Goal: Register for event/course

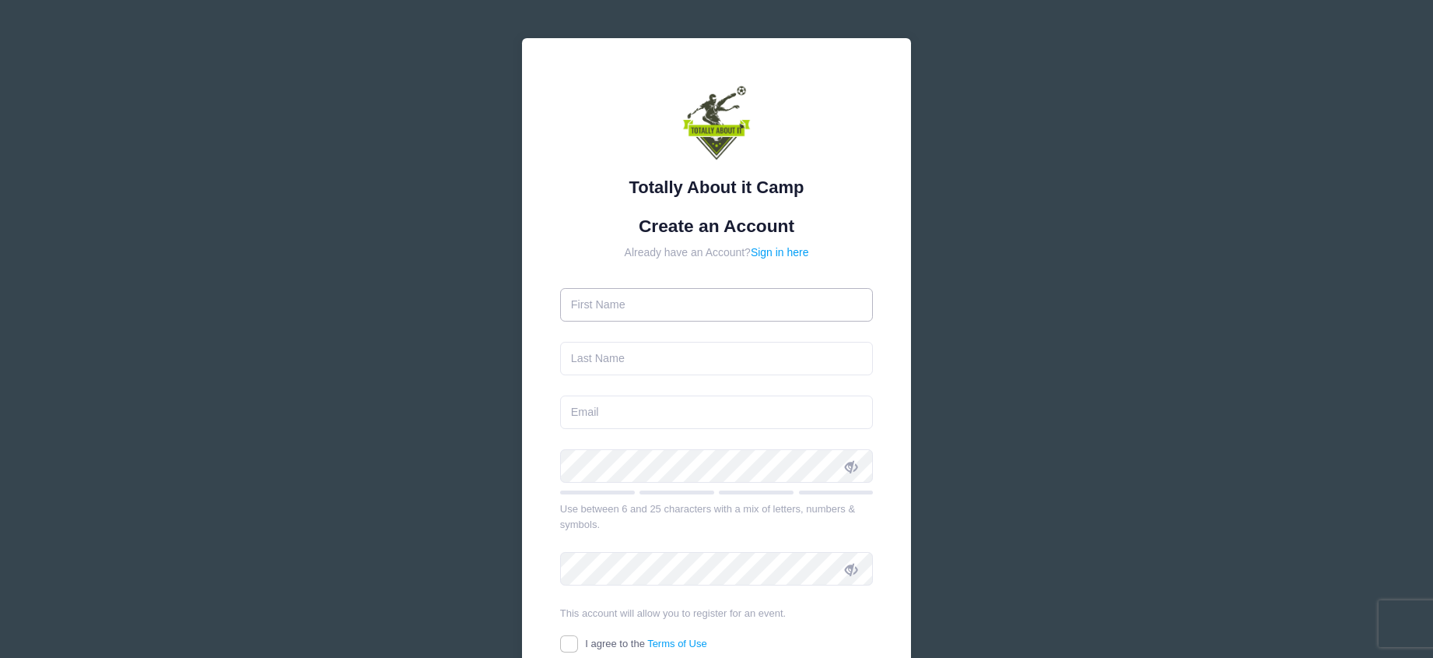
click at [769, 314] on input "text" at bounding box center [717, 304] width 314 height 33
type input "[PERSON_NAME]"
type input "[EMAIL_ADDRESS][DOMAIN_NAME]"
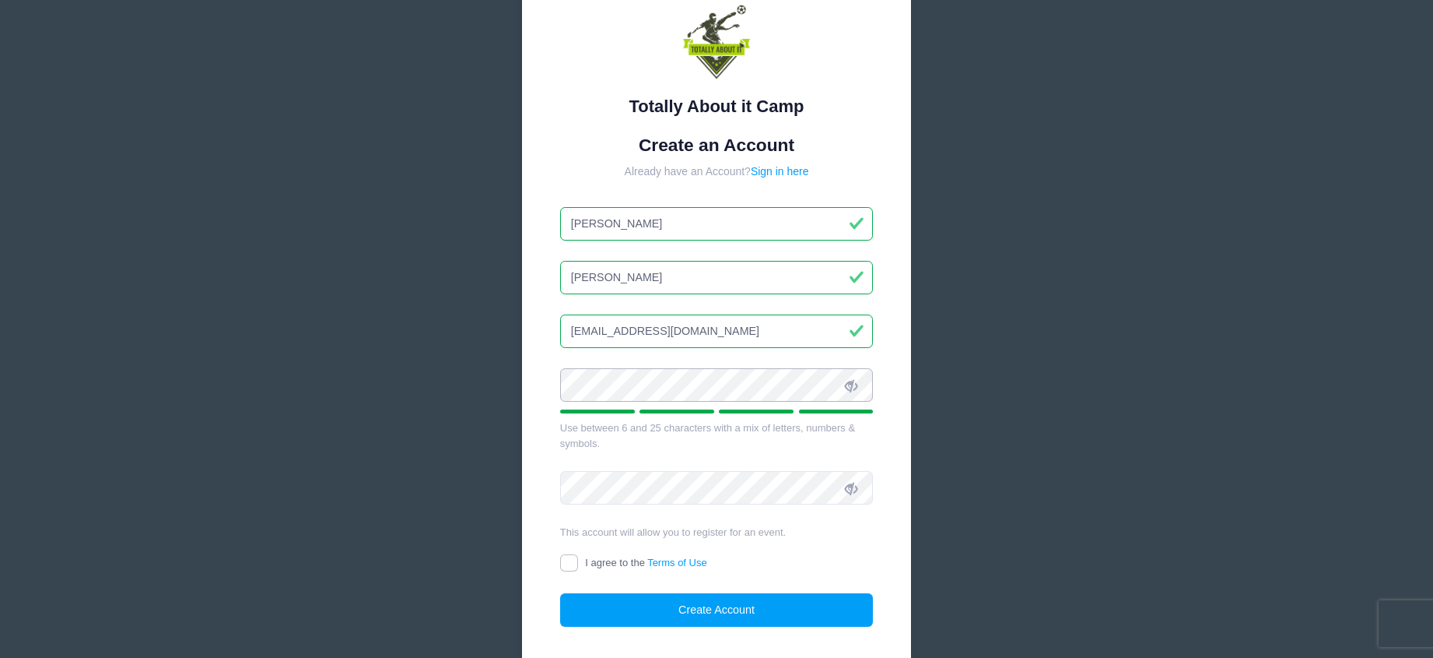
scroll to position [108, 0]
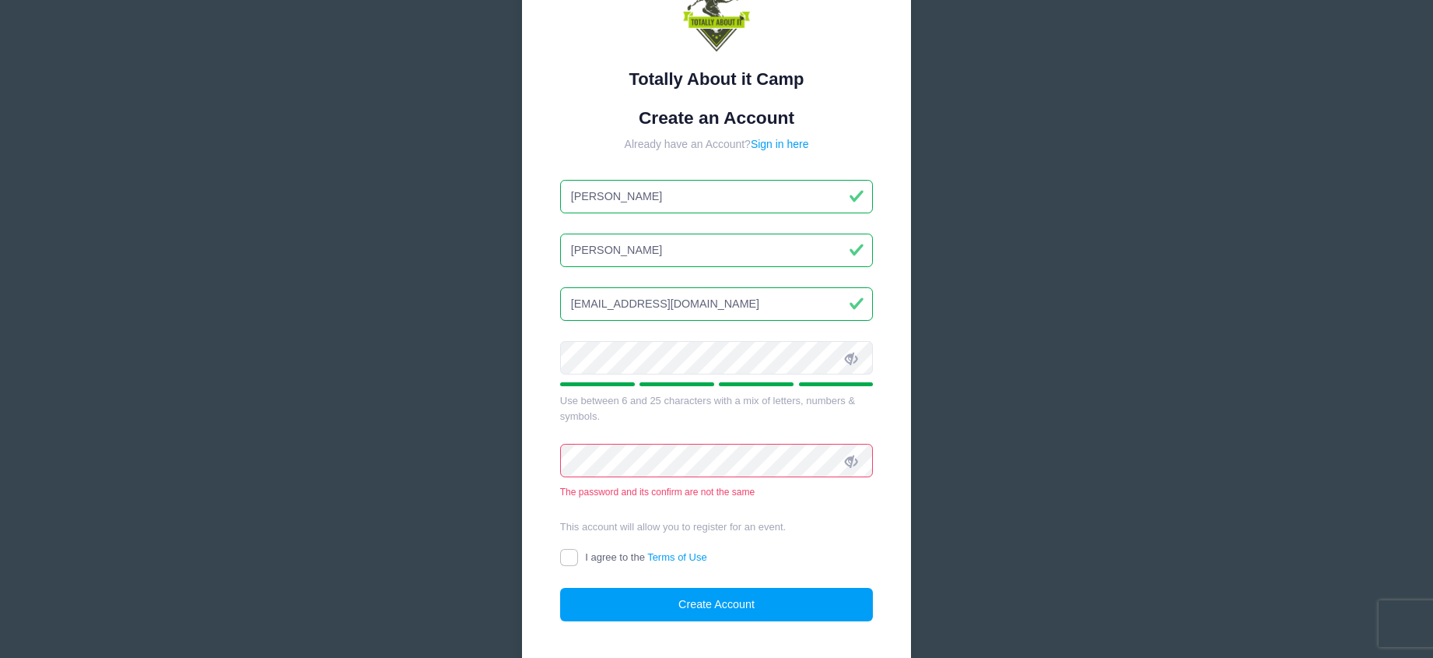
click at [551, 454] on div "Totally About it Camp Create an Account Already have an Account? Sign in here […" at bounding box center [716, 307] width 389 height 754
click at [852, 360] on icon at bounding box center [851, 358] width 12 height 12
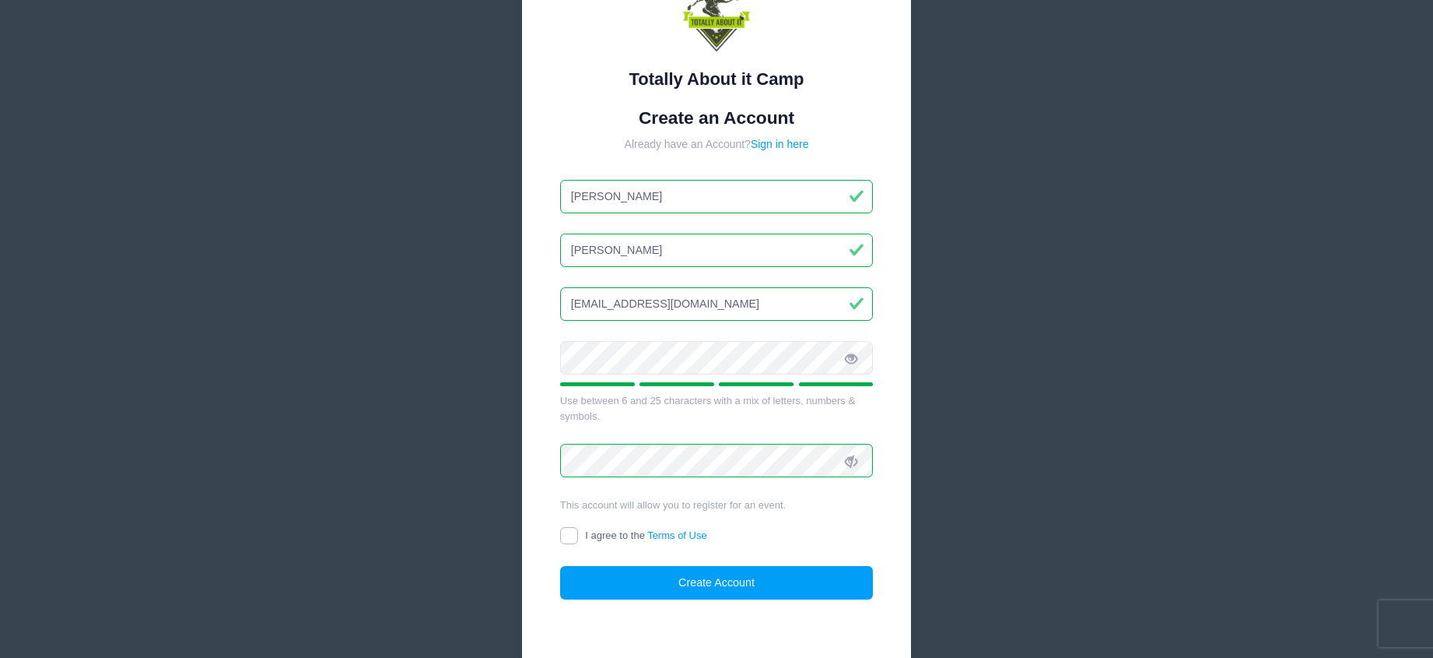
click at [566, 536] on input "I agree to the Terms of Use" at bounding box center [569, 536] width 18 height 18
checkbox input "true"
click at [720, 595] on button "Create Account" at bounding box center [717, 582] width 314 height 33
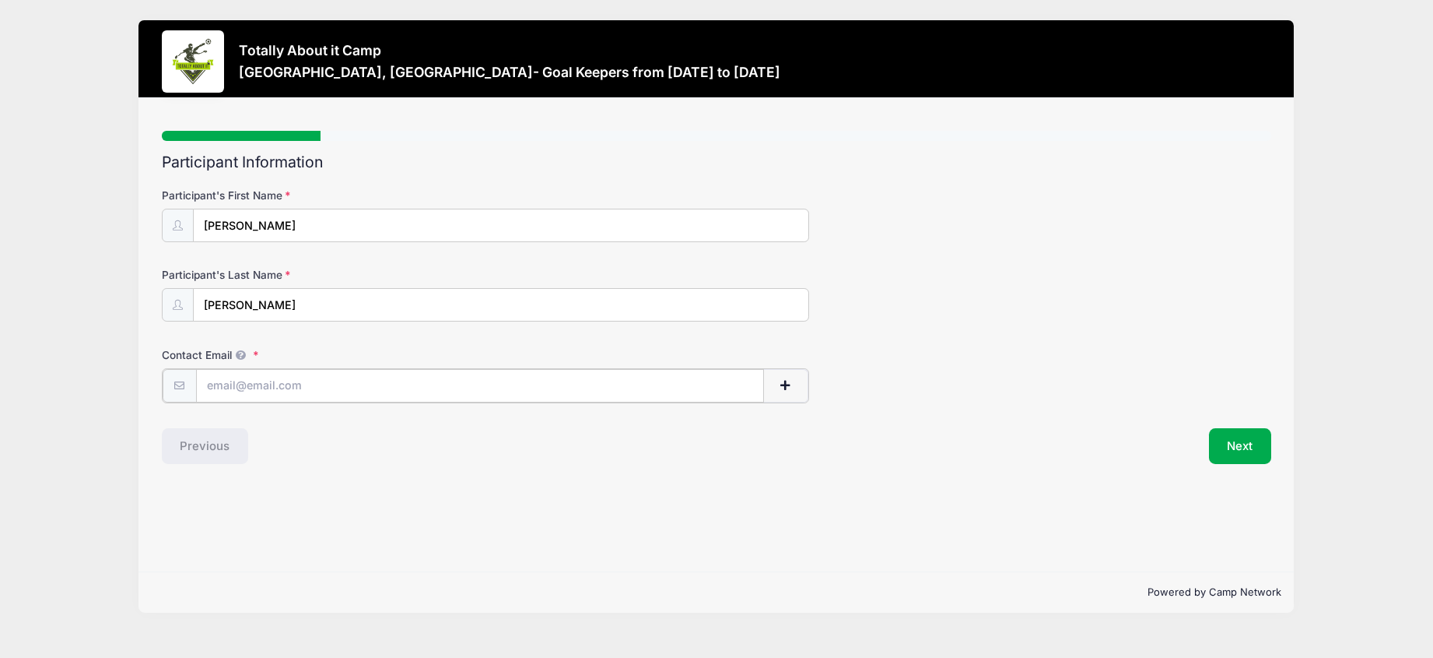
click at [602, 383] on input "Contact Email" at bounding box center [480, 385] width 568 height 33
type input "crkyser8@gmail.com"
click at [1241, 454] on button "Next" at bounding box center [1240, 444] width 63 height 36
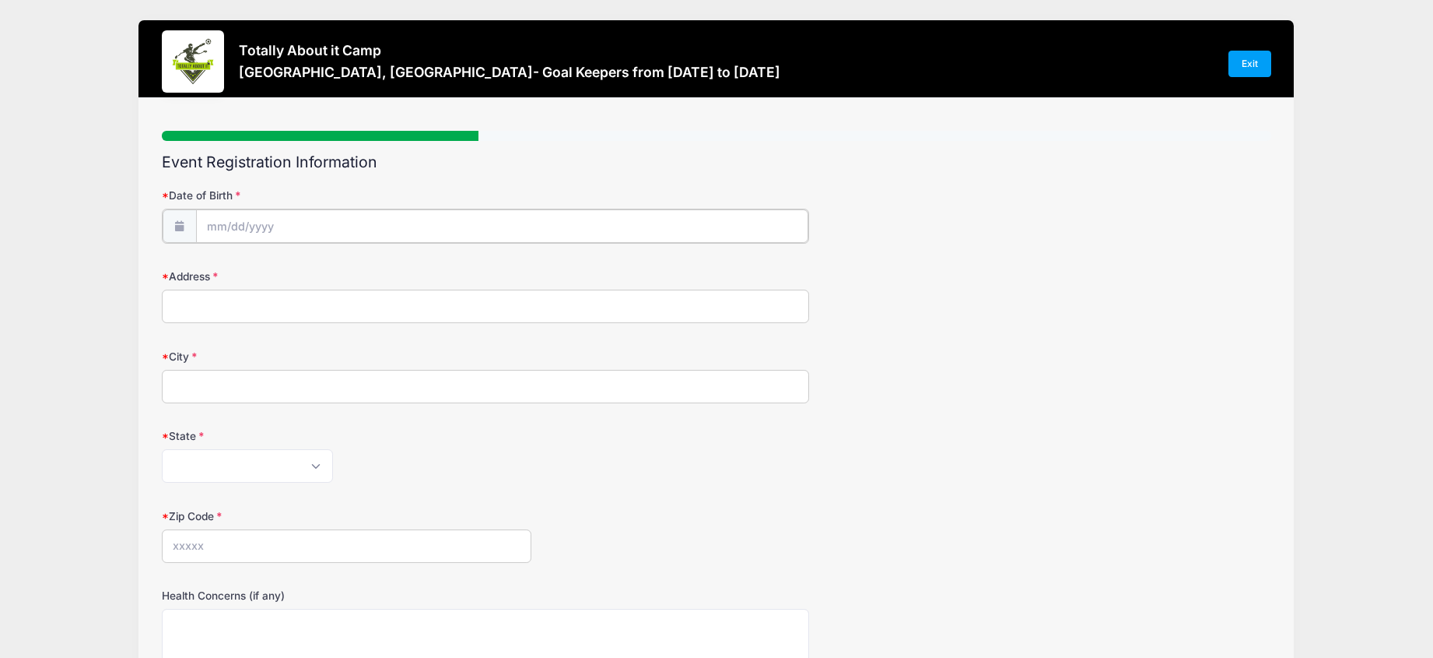
click at [339, 217] on input "Date of Birth" at bounding box center [502, 225] width 612 height 33
click at [363, 273] on span at bounding box center [361, 273] width 11 height 12
click at [363, 276] on span at bounding box center [361, 273] width 11 height 12
click at [364, 275] on span at bounding box center [361, 273] width 11 height 12
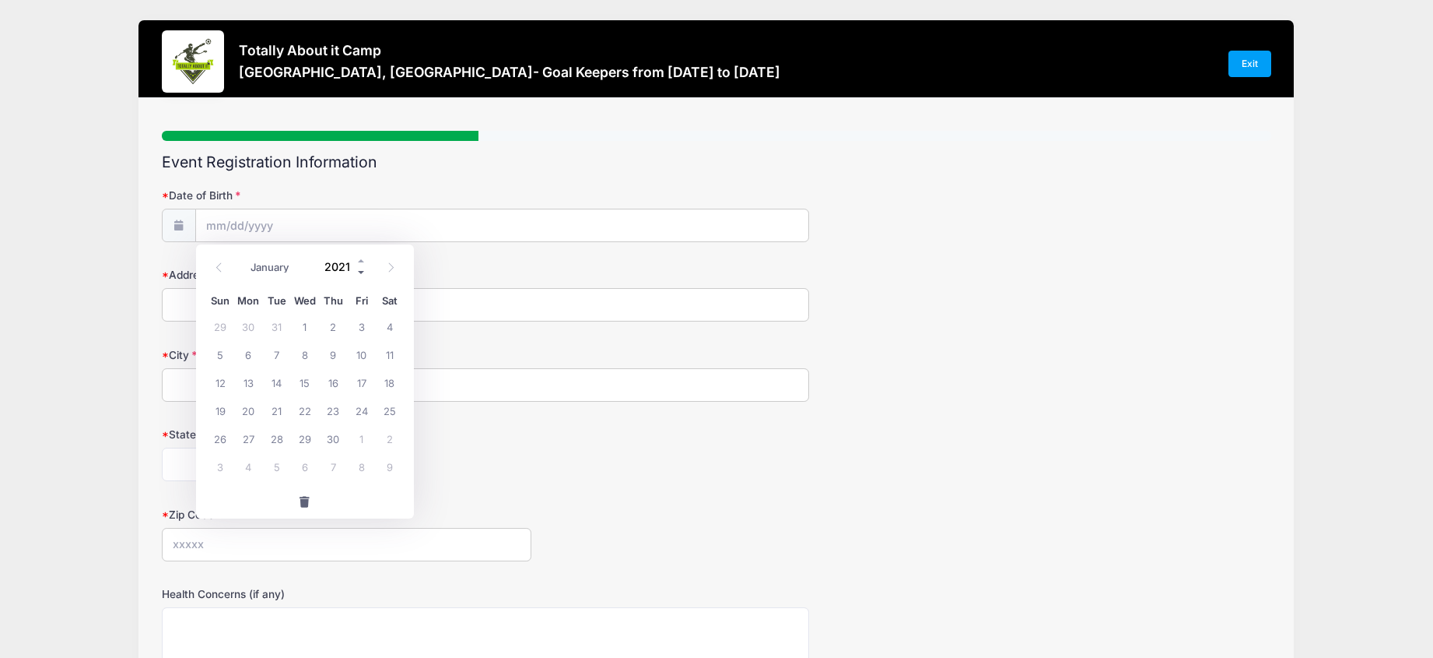
click at [364, 275] on span at bounding box center [361, 273] width 11 height 12
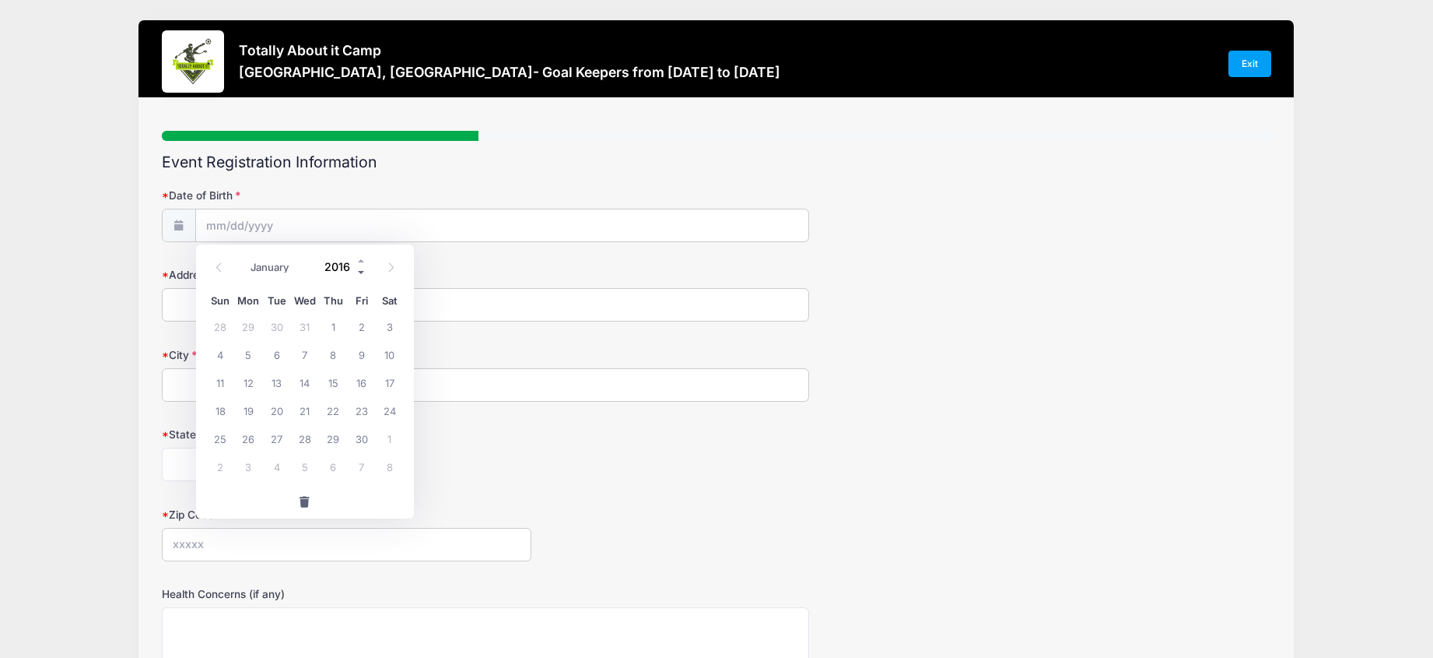
click at [364, 275] on span at bounding box center [361, 273] width 11 height 12
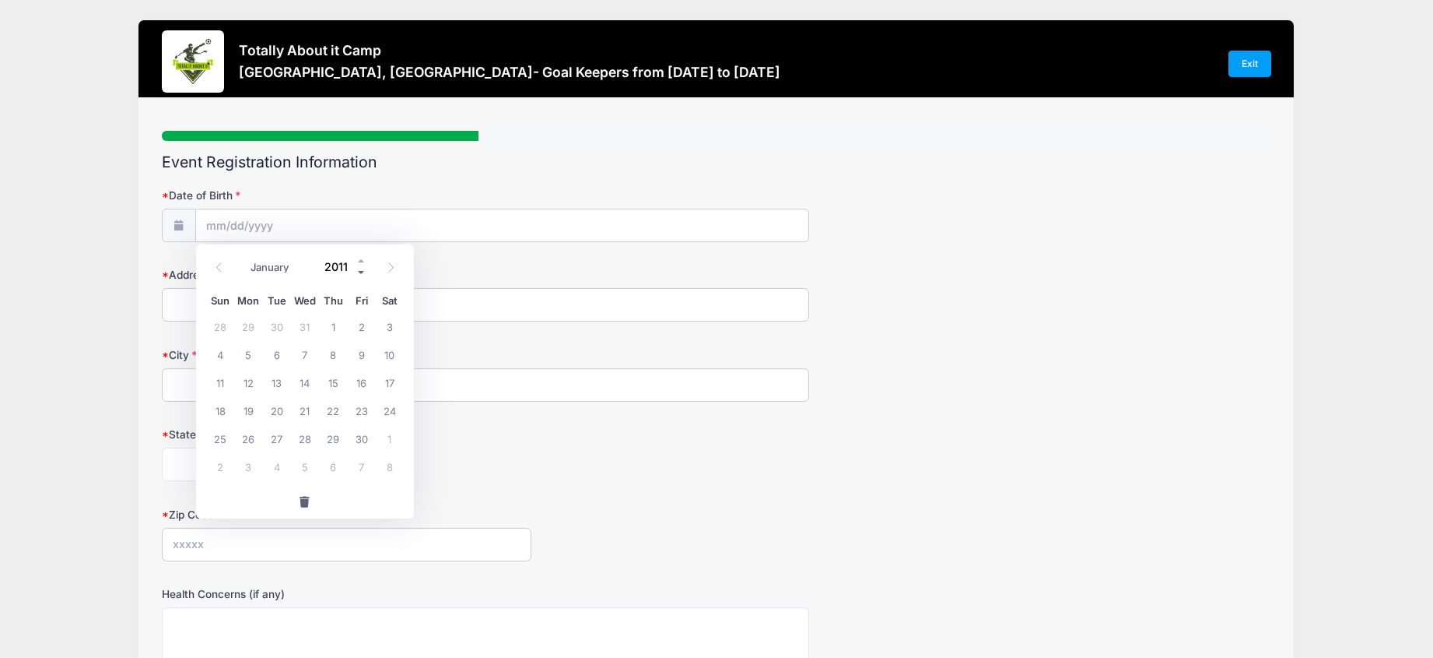
click at [364, 275] on span at bounding box center [361, 273] width 11 height 12
click at [365, 267] on span at bounding box center [361, 273] width 11 height 12
click at [363, 258] on span at bounding box center [361, 261] width 11 height 12
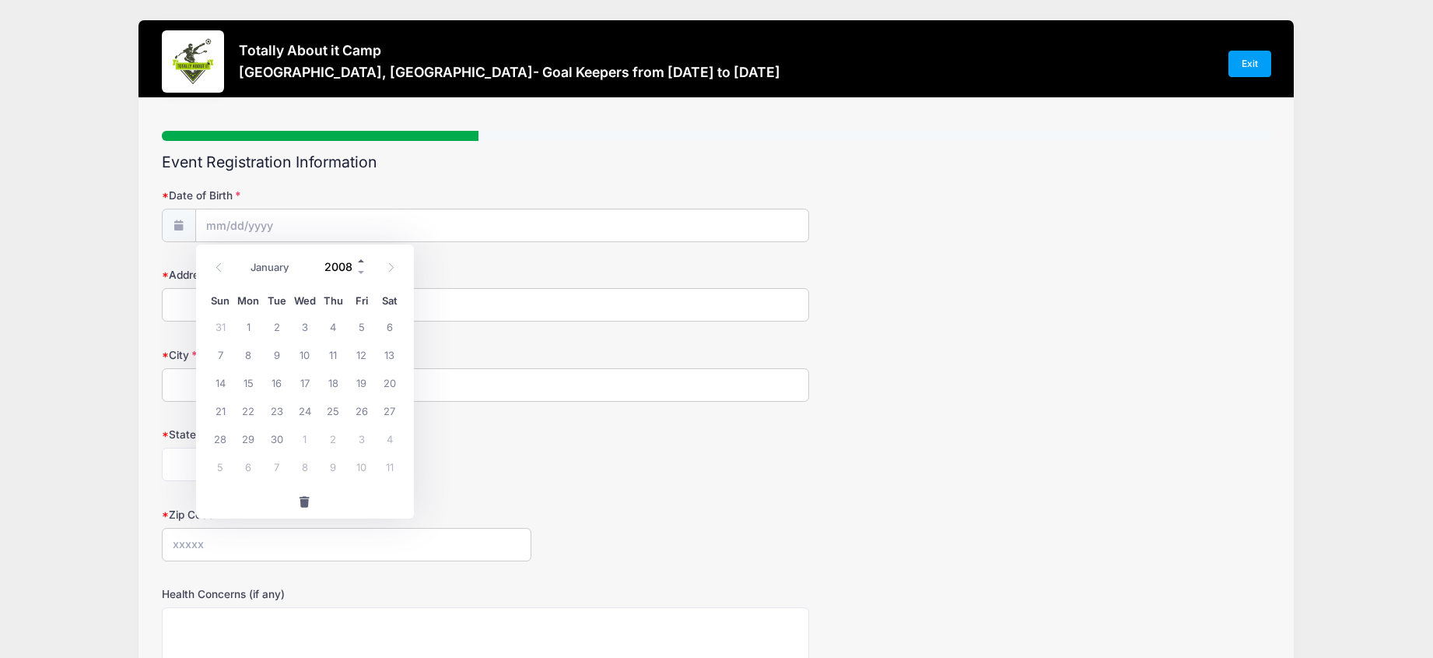
click at [363, 258] on span at bounding box center [361, 261] width 11 height 12
type input "2009"
click at [390, 354] on span "12" at bounding box center [390, 354] width 28 height 28
type input "09/12/2009"
click at [275, 223] on input "09/12/2009" at bounding box center [502, 225] width 612 height 33
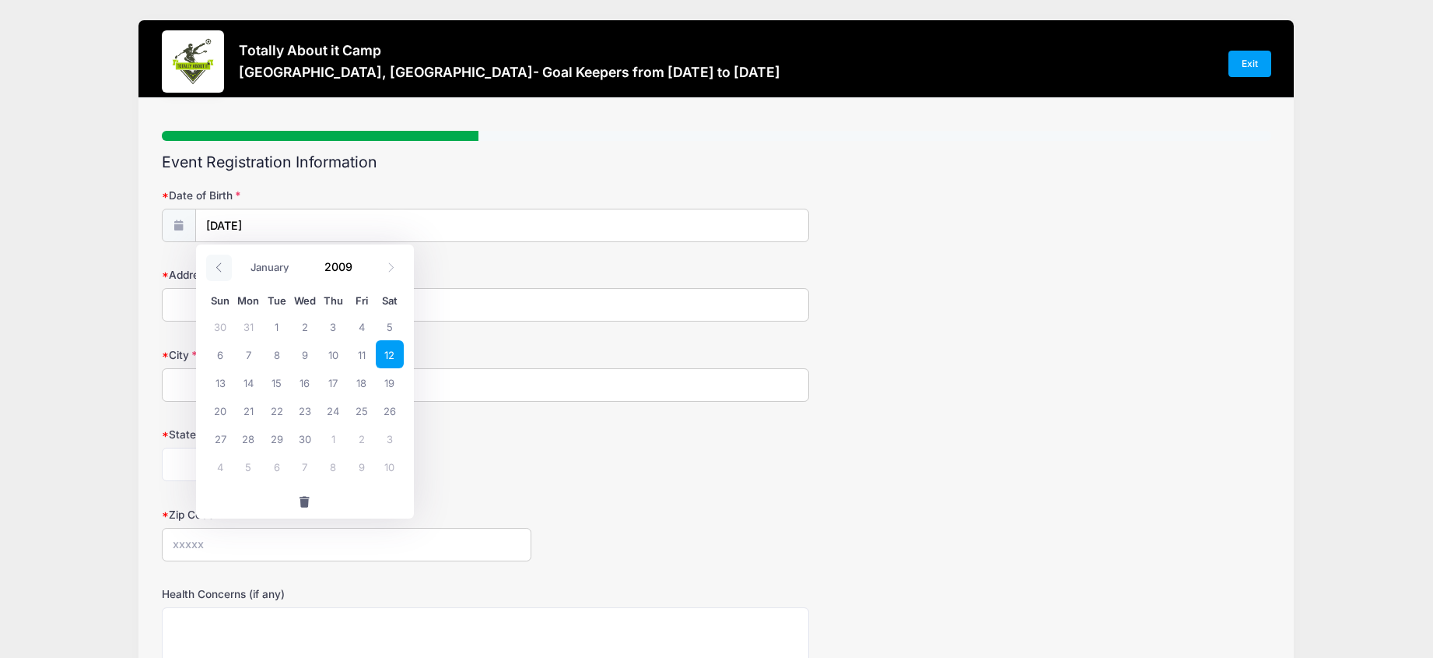
click at [218, 265] on icon at bounding box center [219, 267] width 10 height 10
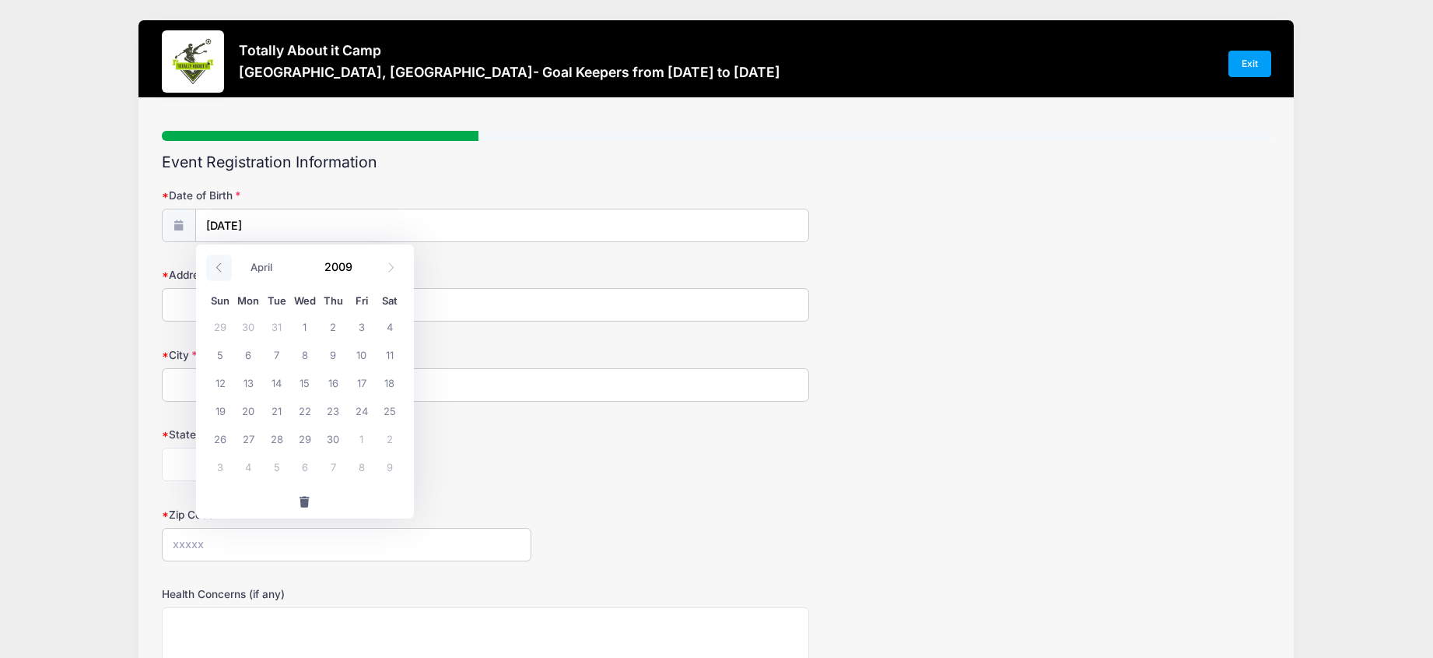
click at [218, 265] on icon at bounding box center [219, 267] width 10 height 10
select select "0"
click at [218, 265] on icon at bounding box center [219, 267] width 10 height 10
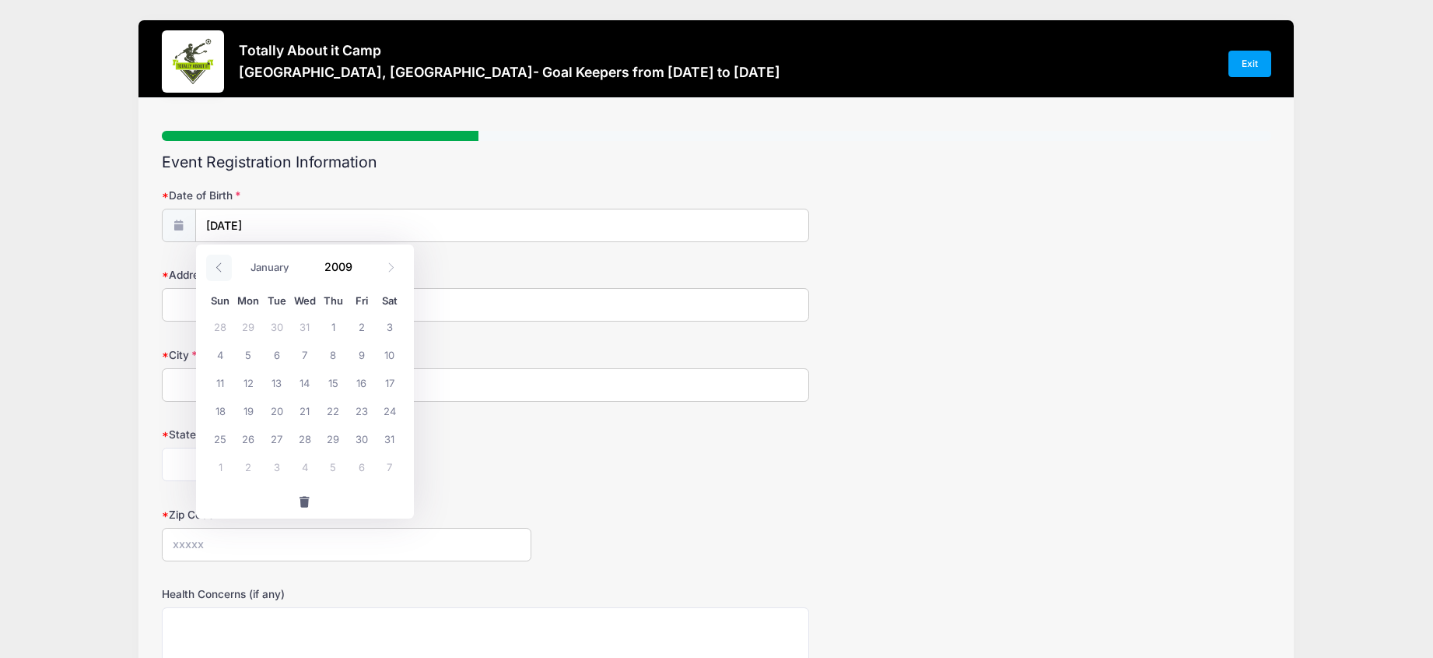
type input "2008"
select select "11"
click at [392, 268] on icon at bounding box center [391, 267] width 10 height 10
type input "2009"
select select "0"
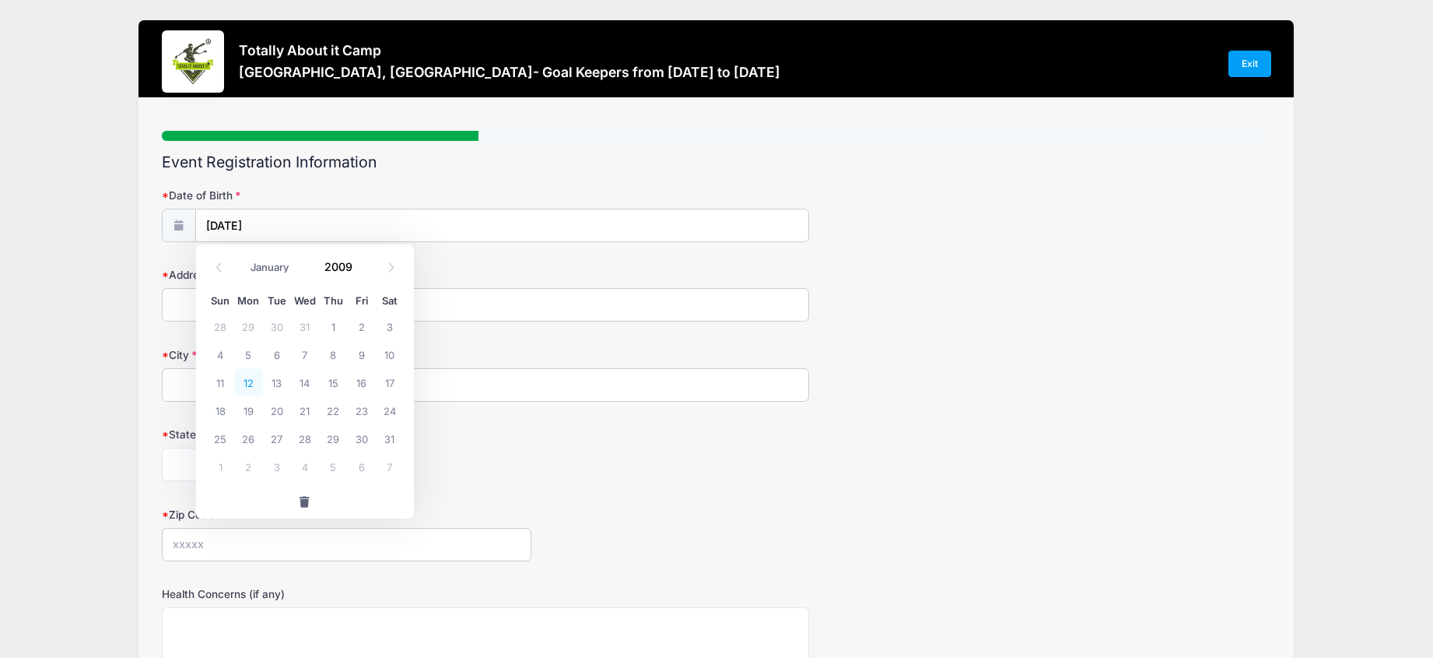
click at [250, 381] on span "12" at bounding box center [248, 382] width 28 height 28
type input "01/12/2009"
click at [229, 298] on input "Address" at bounding box center [485, 304] width 647 height 33
type input "14105 Bradshaw Street"
type input "Overland Park"
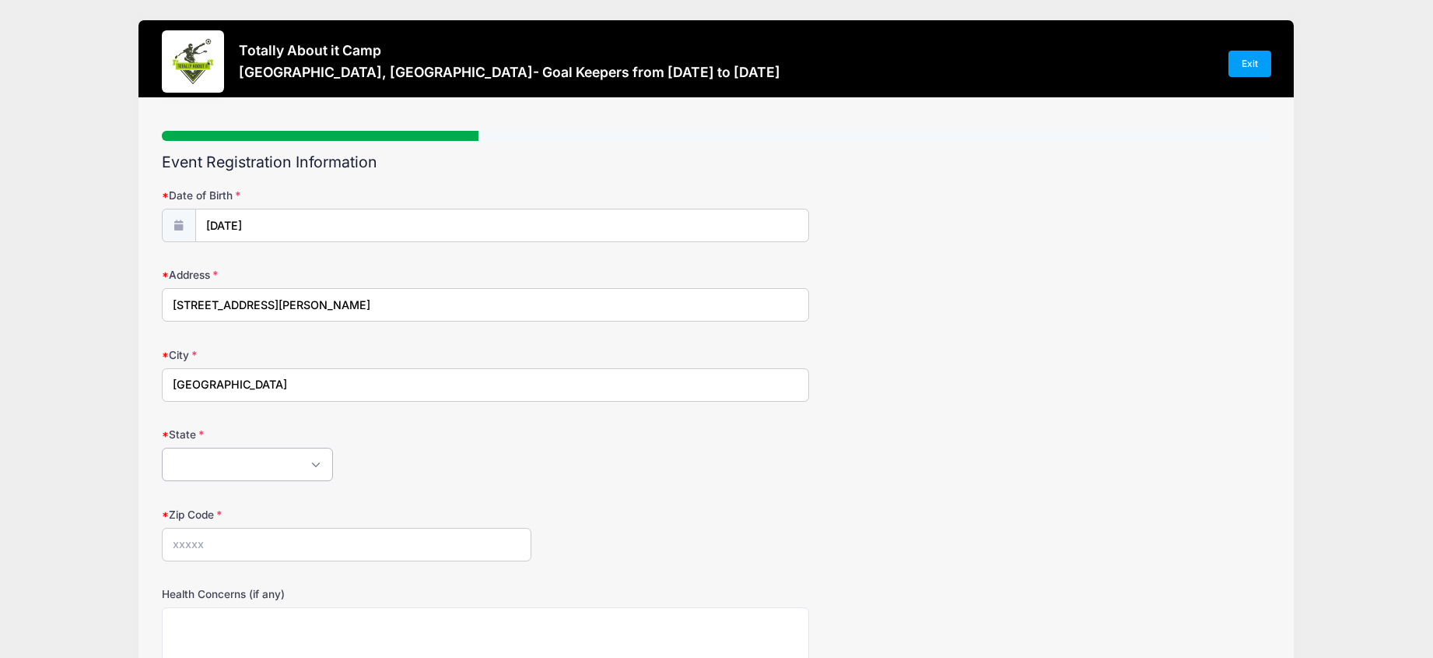
select select "KS"
type input "66221"
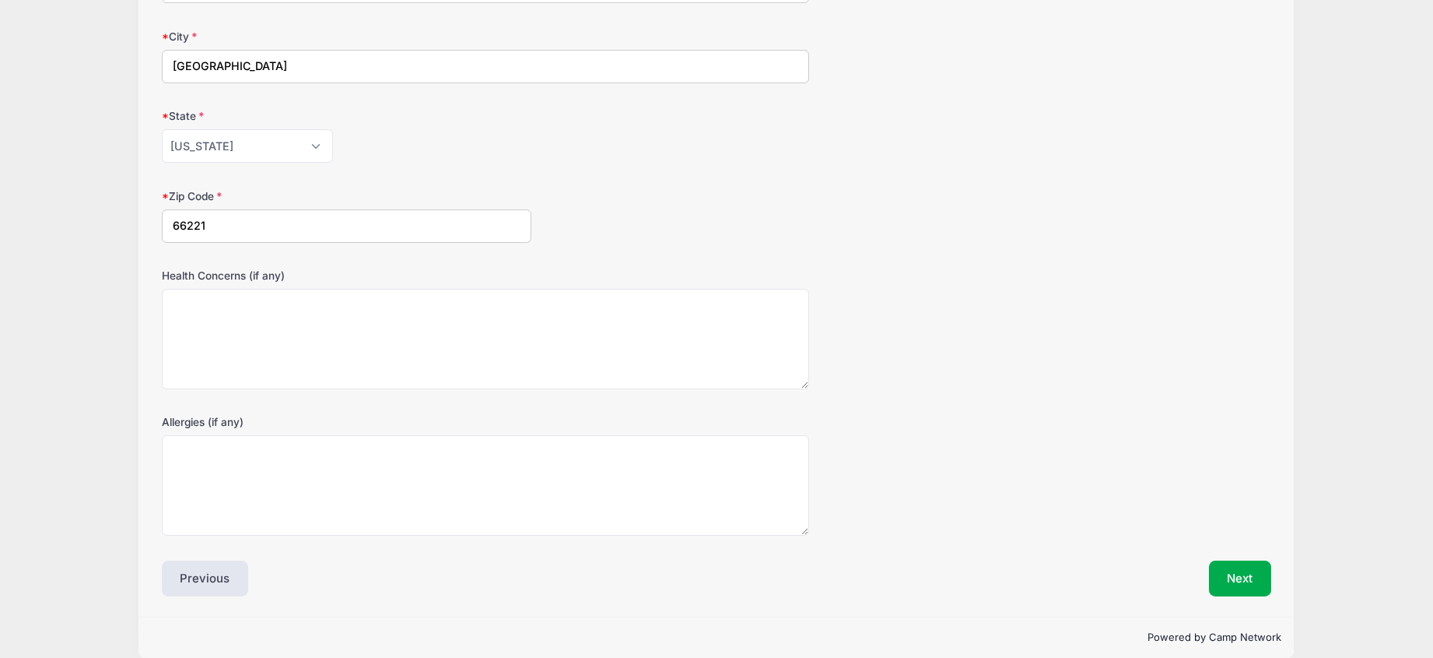
scroll to position [339, 0]
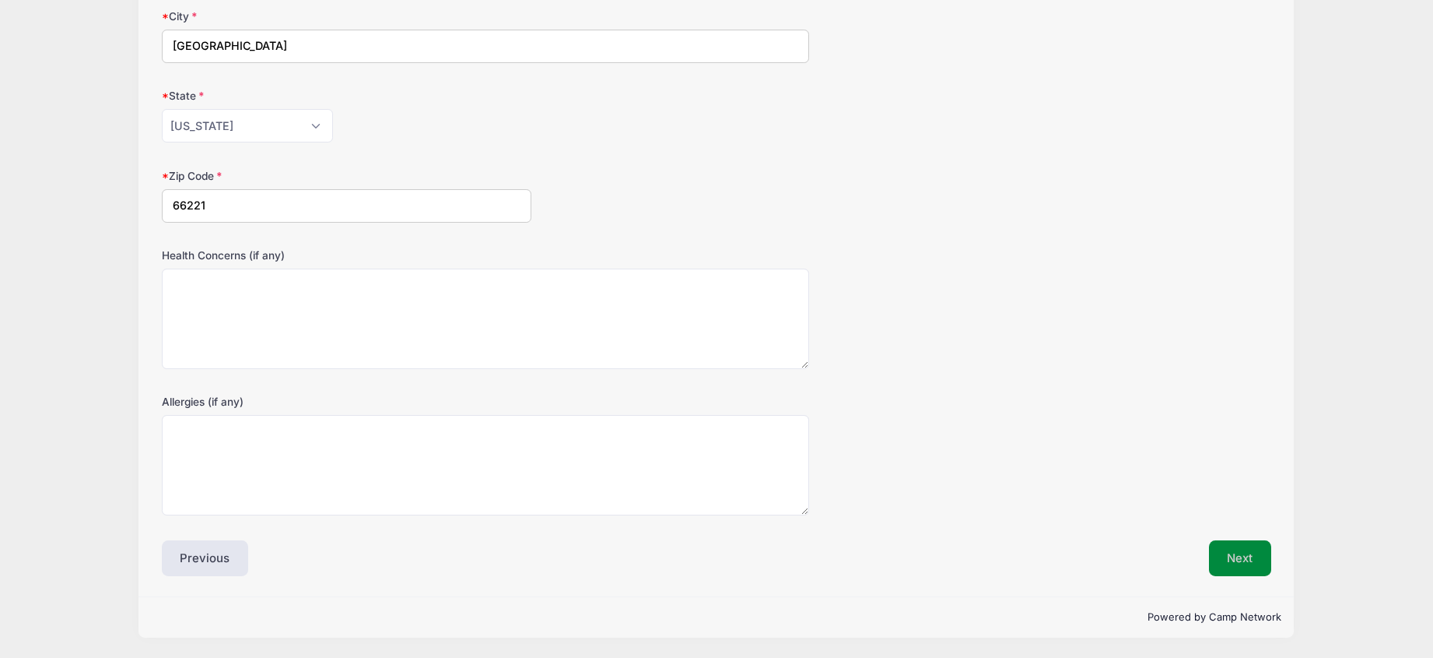
click at [1225, 557] on button "Next" at bounding box center [1240, 558] width 63 height 36
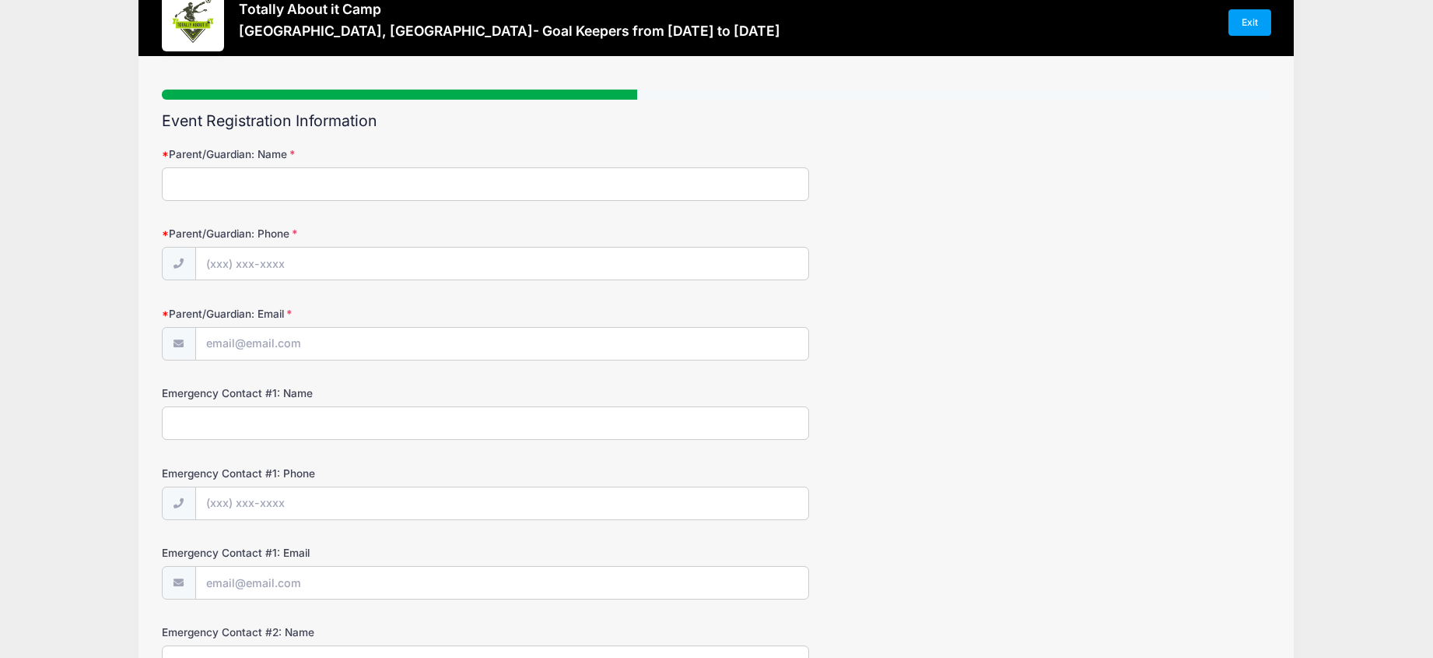
scroll to position [0, 0]
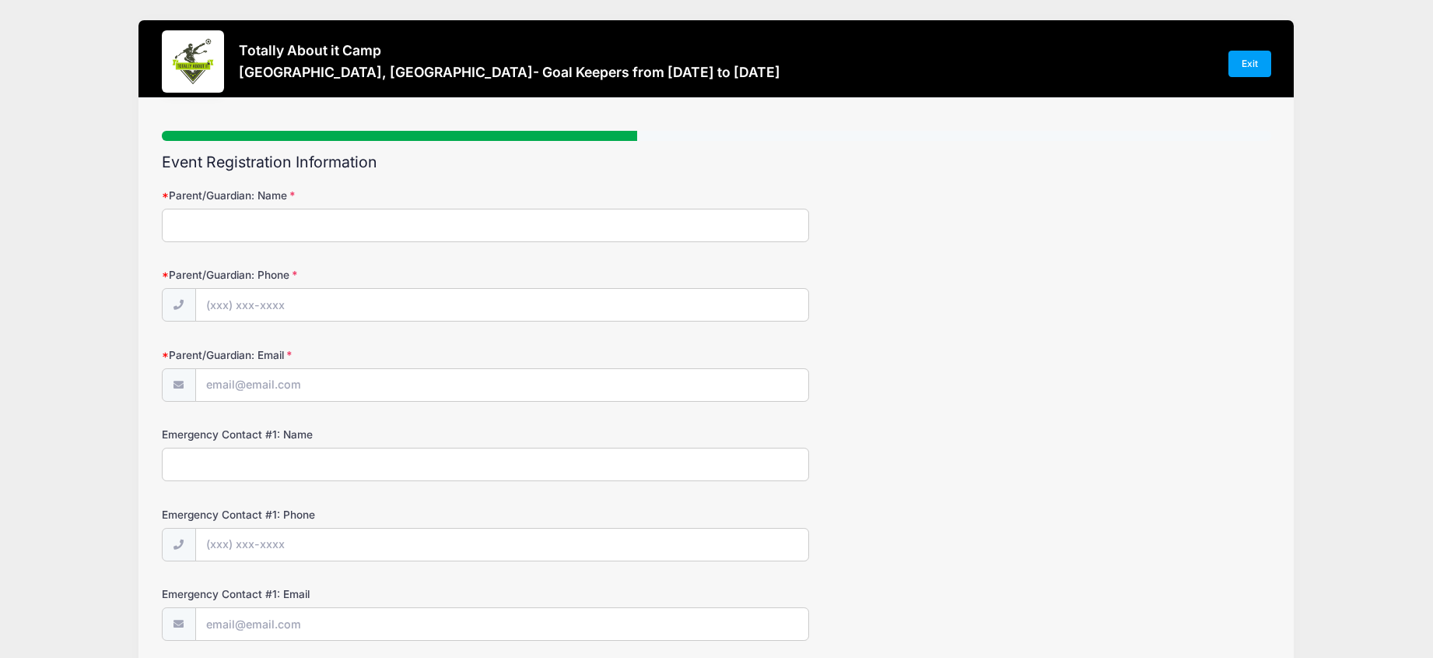
click at [353, 239] on input "Parent/Guardian: Name" at bounding box center [485, 225] width 647 height 33
type input "Andrew R Kyser"
type input "(913) 707-1795"
type input "[EMAIL_ADDRESS][DOMAIN_NAME]"
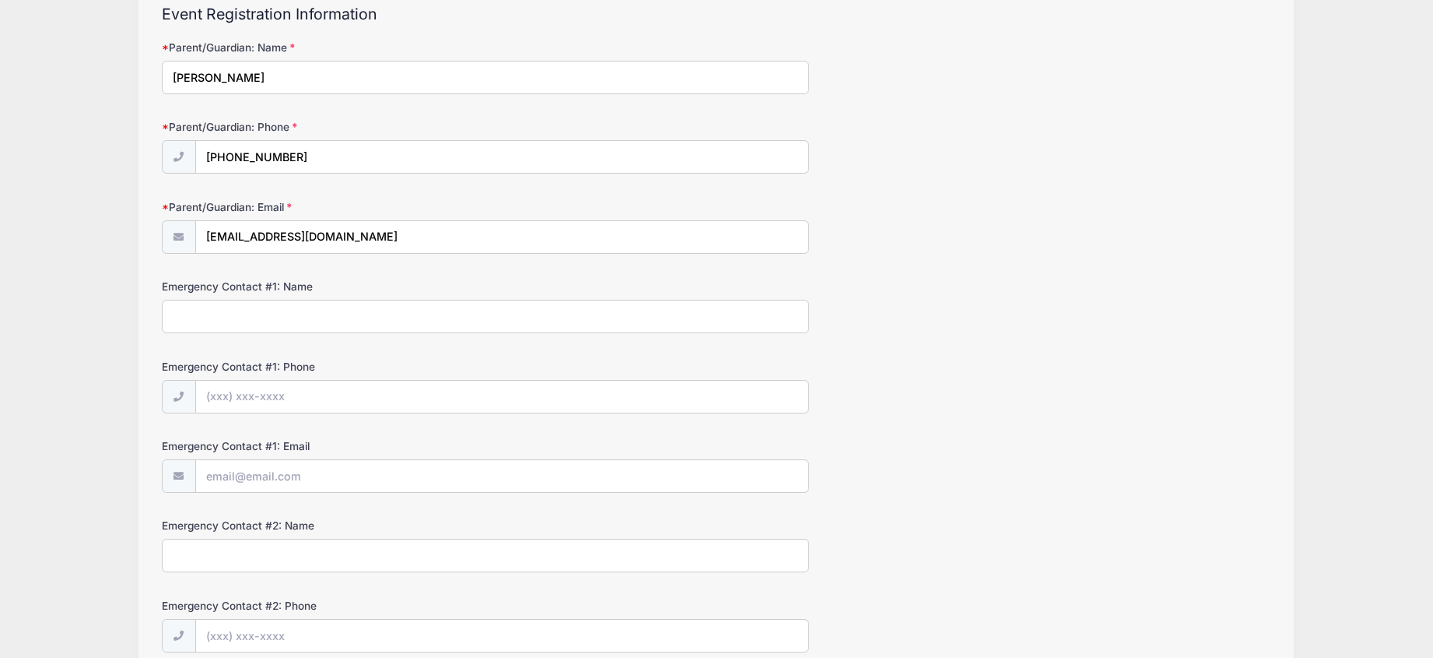
scroll to position [169, 0]
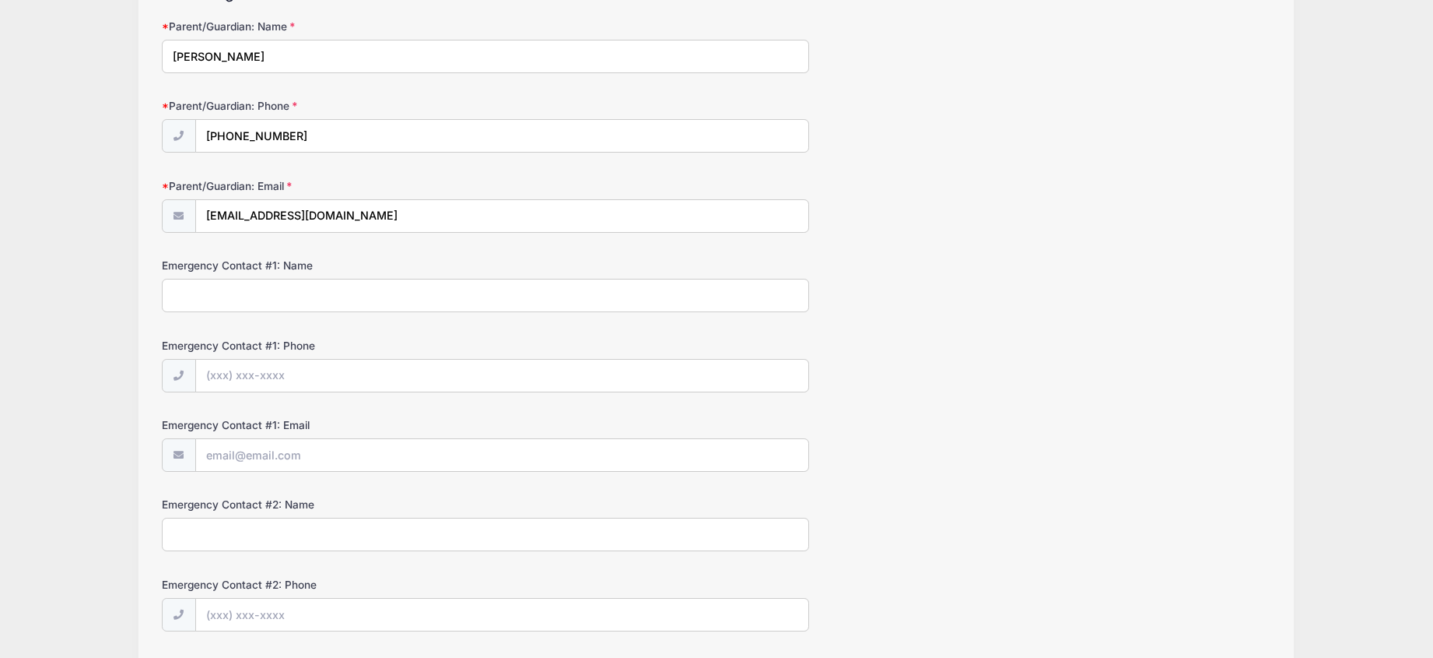
click at [425, 296] on input "Emergency Contact #1: Name" at bounding box center [485, 295] width 647 height 33
click at [361, 288] on input "Emergency Contact #1: Name" at bounding box center [485, 293] width 647 height 33
type input "Emily Kyser"
type input "(913) 707-1793"
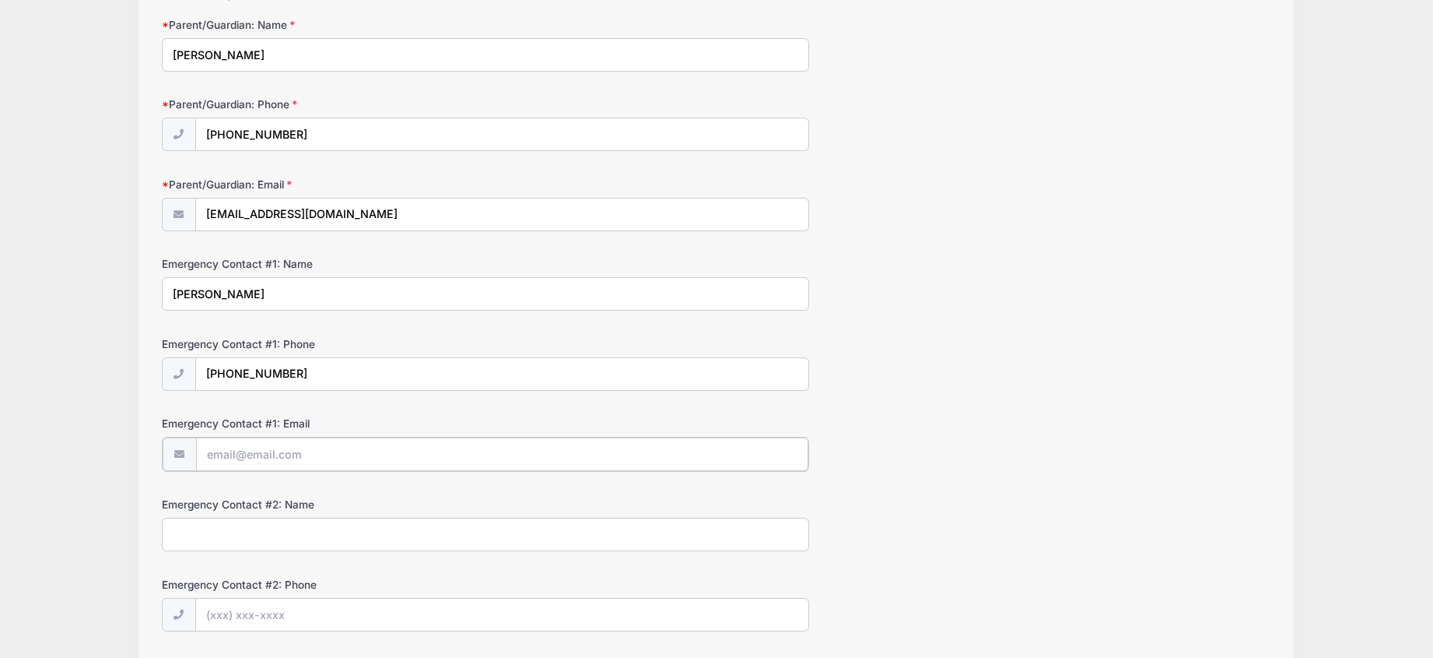
type input "emilykyser@yahoo.com"
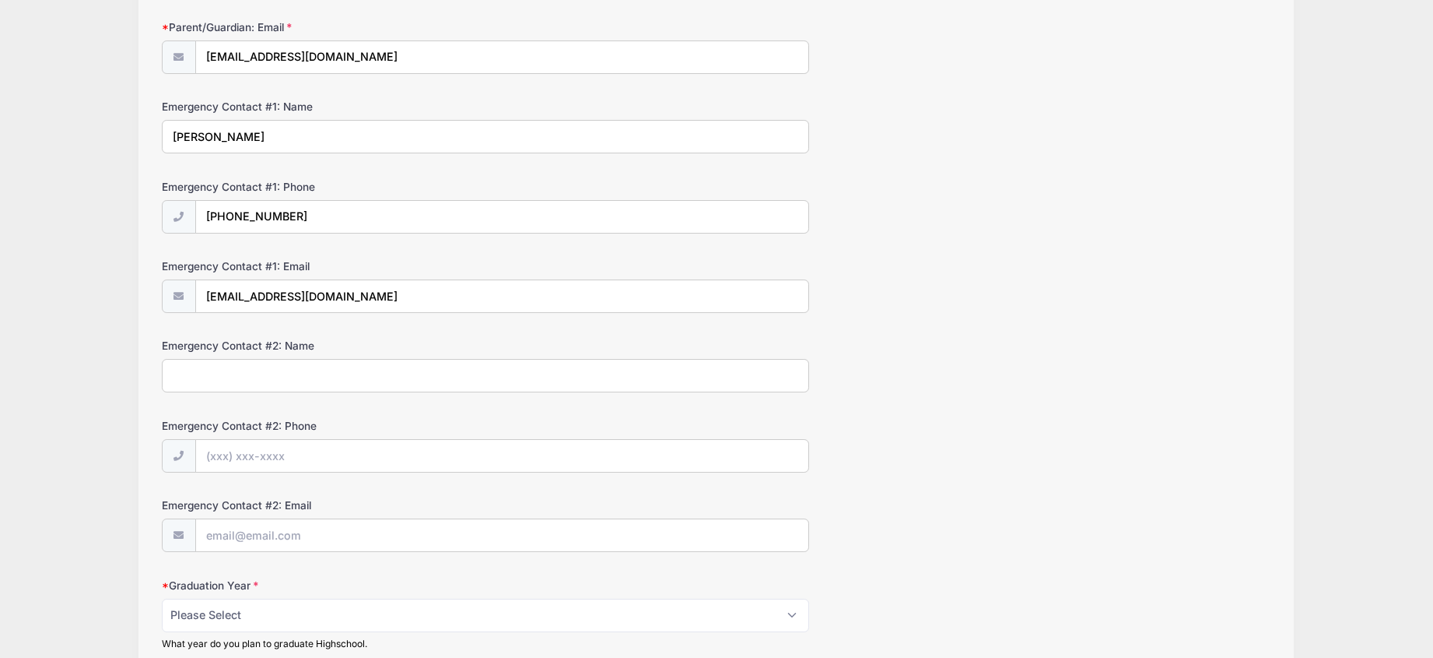
scroll to position [350, 0]
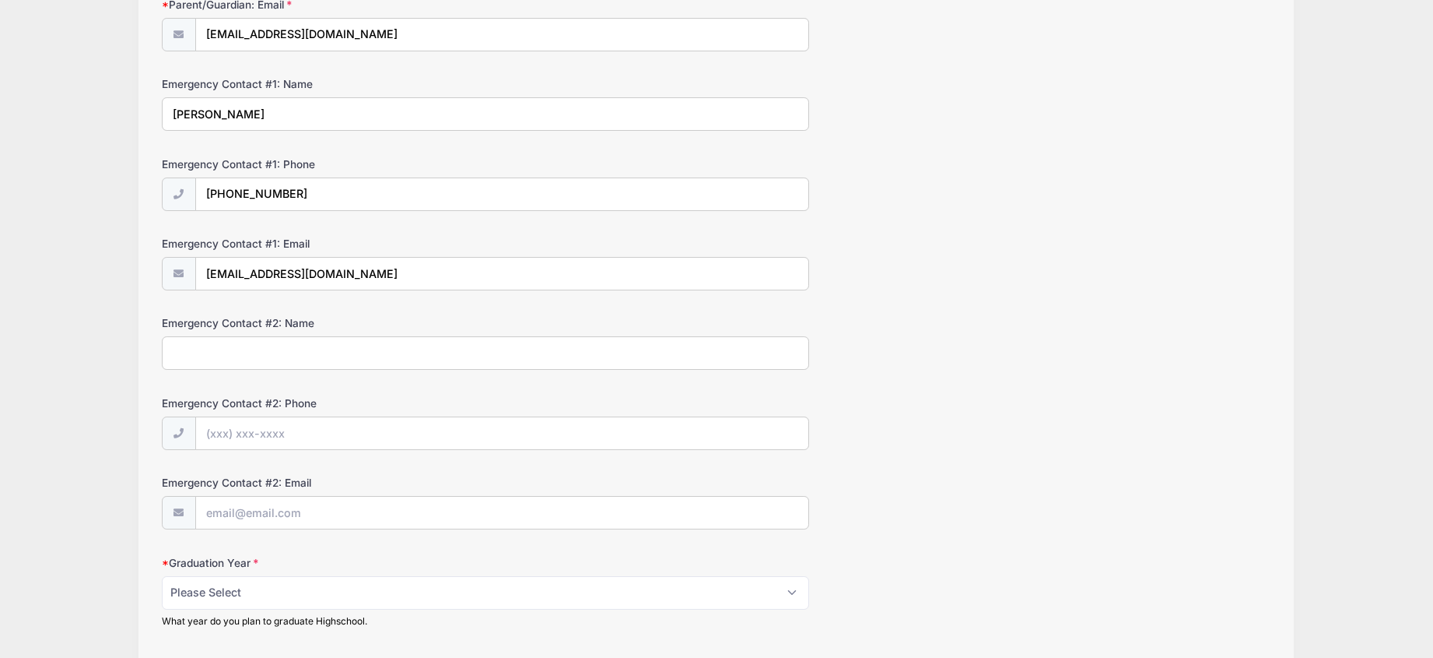
click at [309, 348] on input "Emergency Contact #2: Name" at bounding box center [485, 352] width 647 height 33
type input "Emily Coates"
type input "(913) 424-0249"
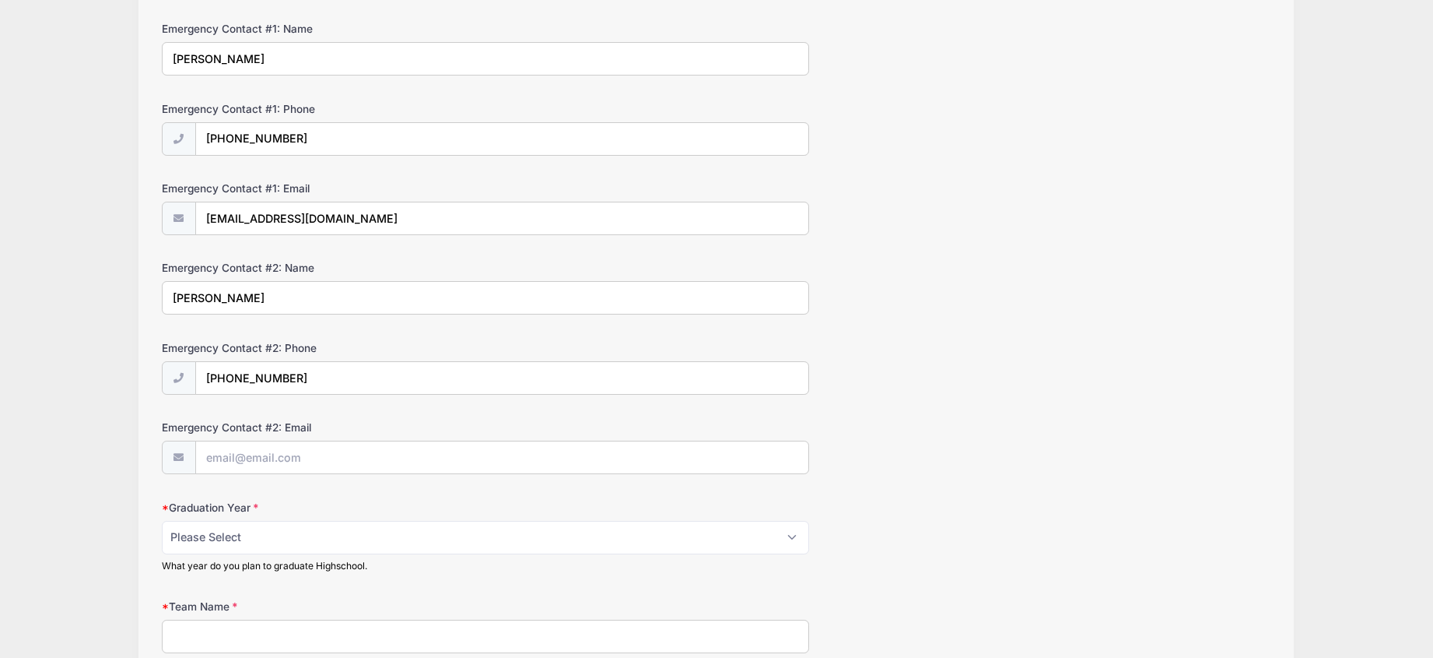
scroll to position [418, 0]
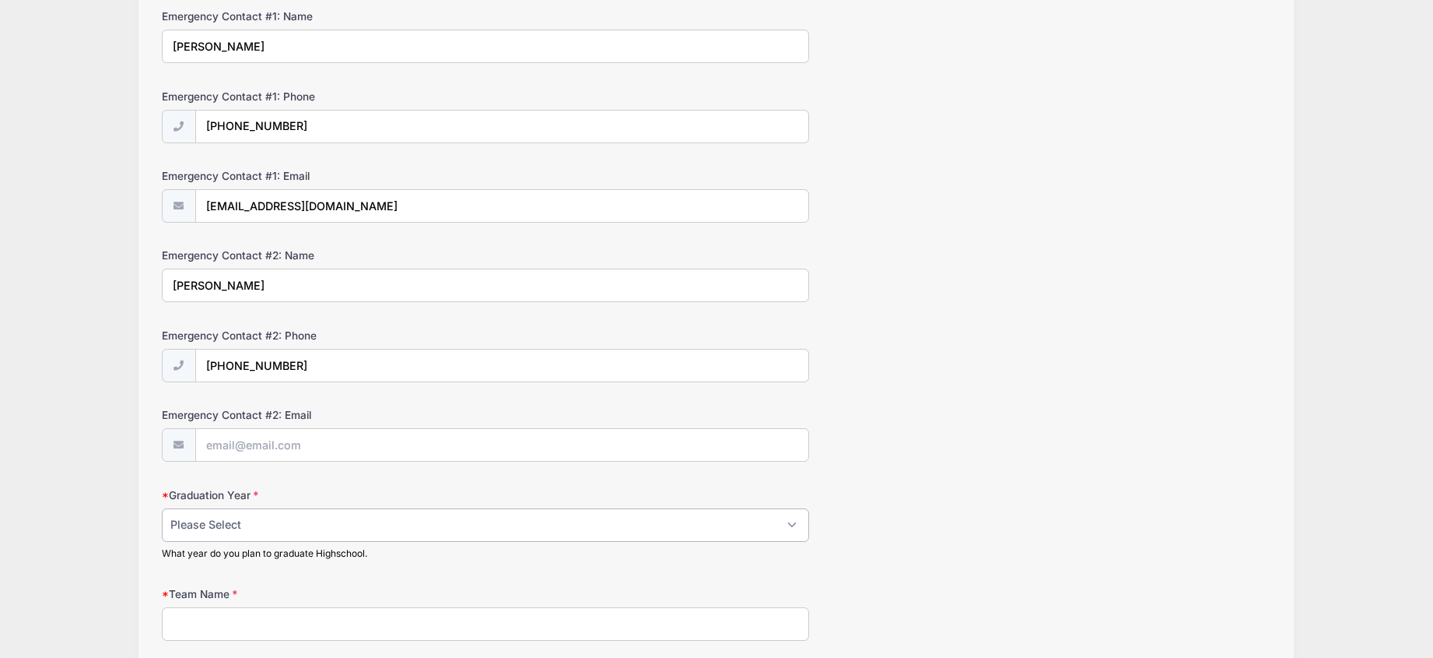
click at [413, 537] on select "Please Select 2025 2026 2027 2028 2029 2030" at bounding box center [485, 524] width 647 height 33
select select "2027"
click at [162, 508] on select "Please Select 2025 2026 2027 2028 2029 2030" at bounding box center [485, 524] width 647 height 33
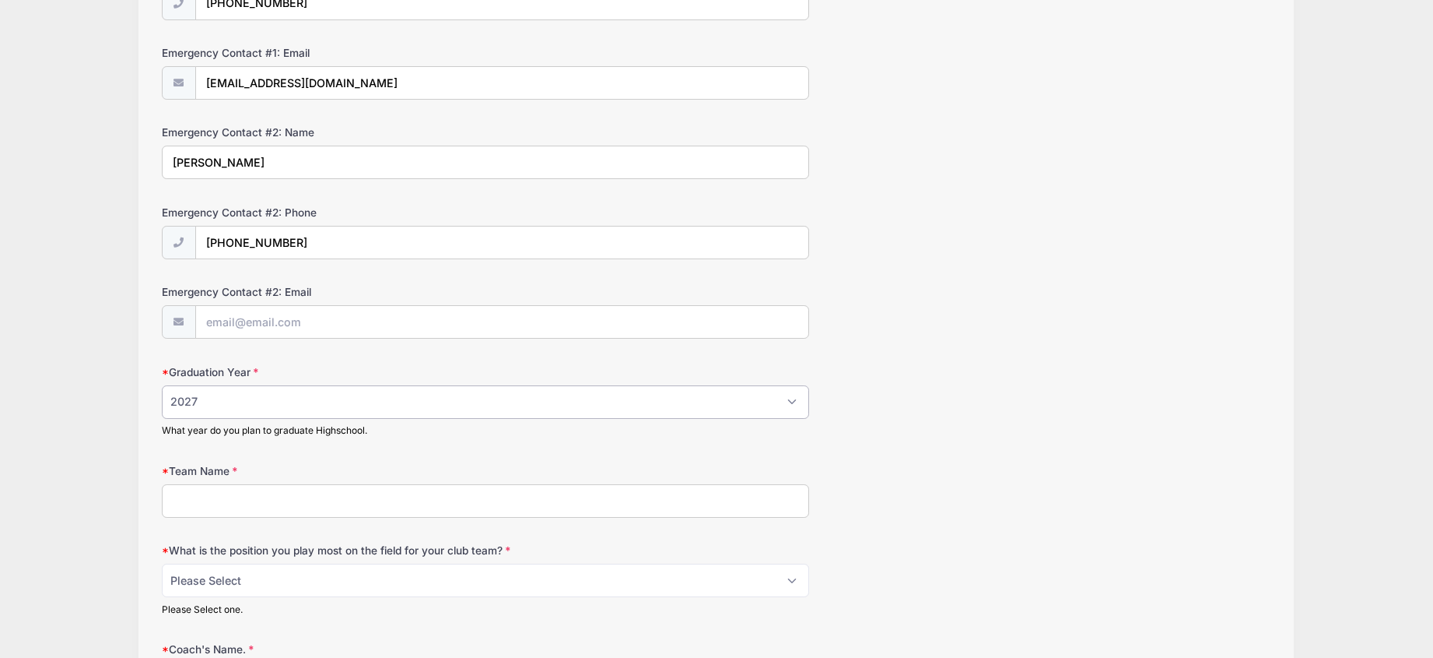
scroll to position [550, 0]
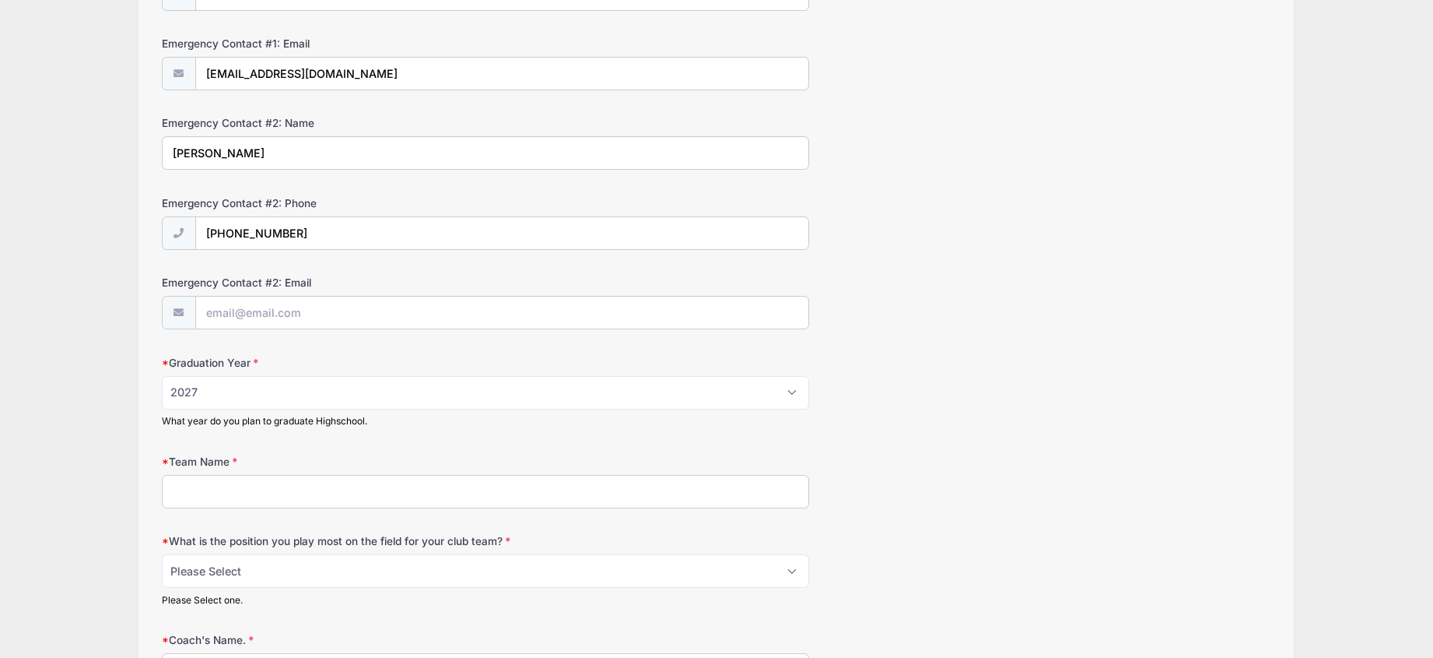
click at [349, 500] on input "Team Name" at bounding box center [485, 491] width 647 height 33
type input "S"
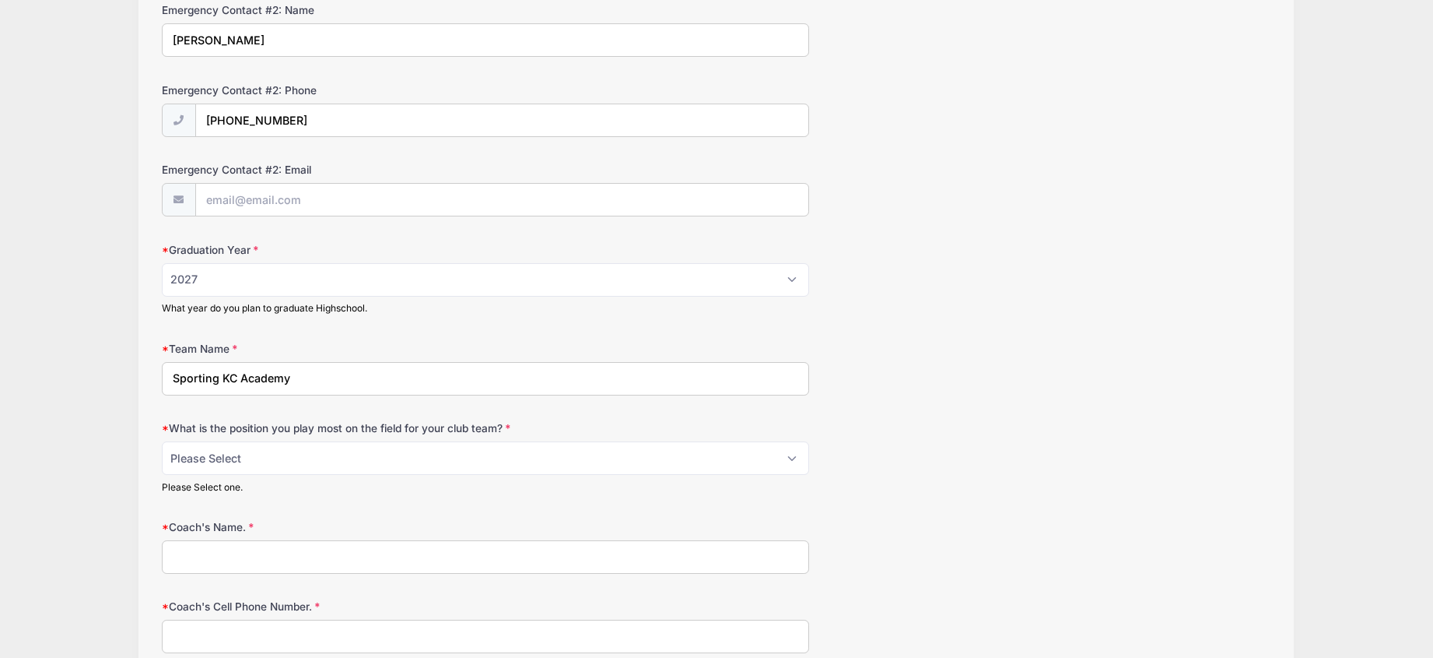
scroll to position [672, 0]
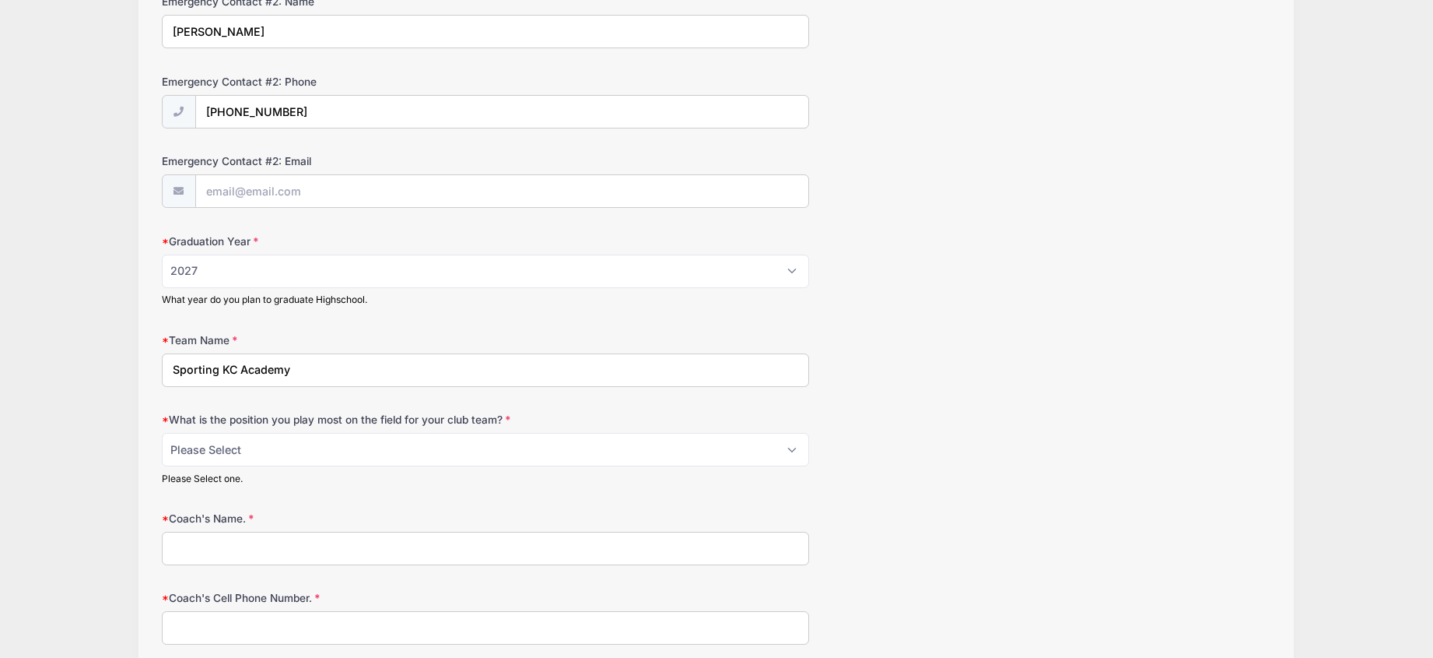
type input "Sporting KC Academy"
click at [396, 446] on select "Please Select 1-GK 2-RB 3-LB 4-CB 5-CB 6-DCM 7- Right Winger 8- CM 9-Striker 10…" at bounding box center [485, 449] width 647 height 33
select select "1-GK"
click at [162, 433] on select "Please Select 1-GK 2-RB 3-LB 4-CB 5-CB 6-DCM 7- Right Winger 8- CM 9-Striker 10…" at bounding box center [485, 449] width 647 height 33
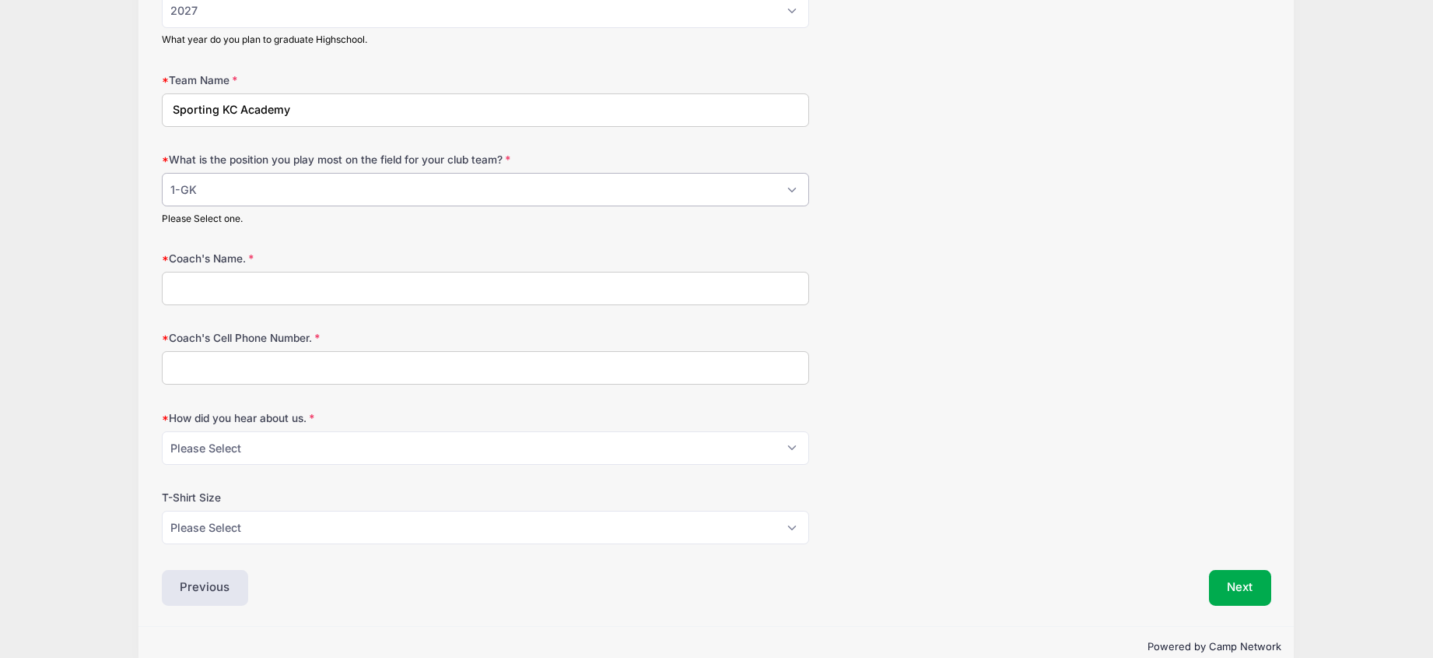
scroll to position [931, 0]
click at [454, 454] on select "Please Select Email Website Friend Coach Facebook Top Drawer Soccer Instagram O…" at bounding box center [485, 448] width 647 height 33
select select "Website"
click at [162, 432] on select "Please Select Email Website Friend Coach Facebook Top Drawer Soccer Instagram O…" at bounding box center [485, 448] width 647 height 33
click at [465, 533] on select "Please Select YL AS AM AL AXL" at bounding box center [485, 527] width 647 height 33
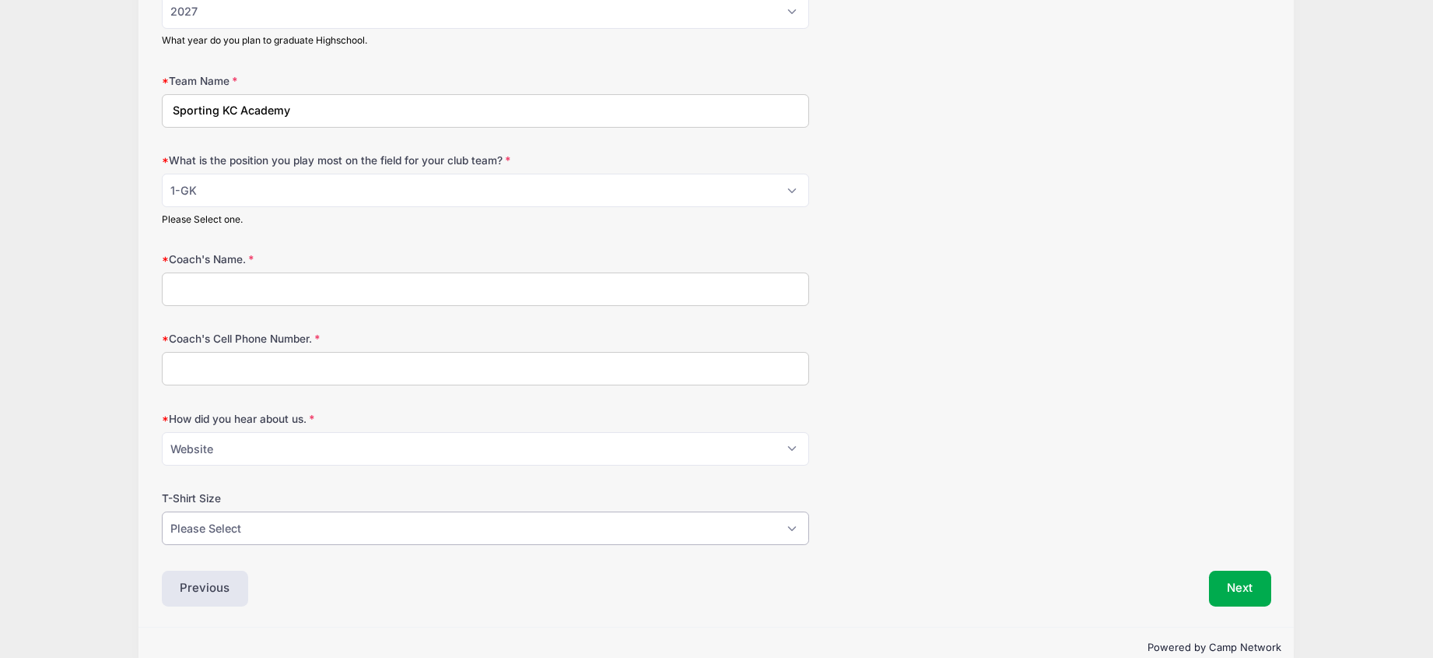
select select "AM"
click at [162, 511] on select "Please Select YL AS AM AL AXL" at bounding box center [485, 527] width 647 height 33
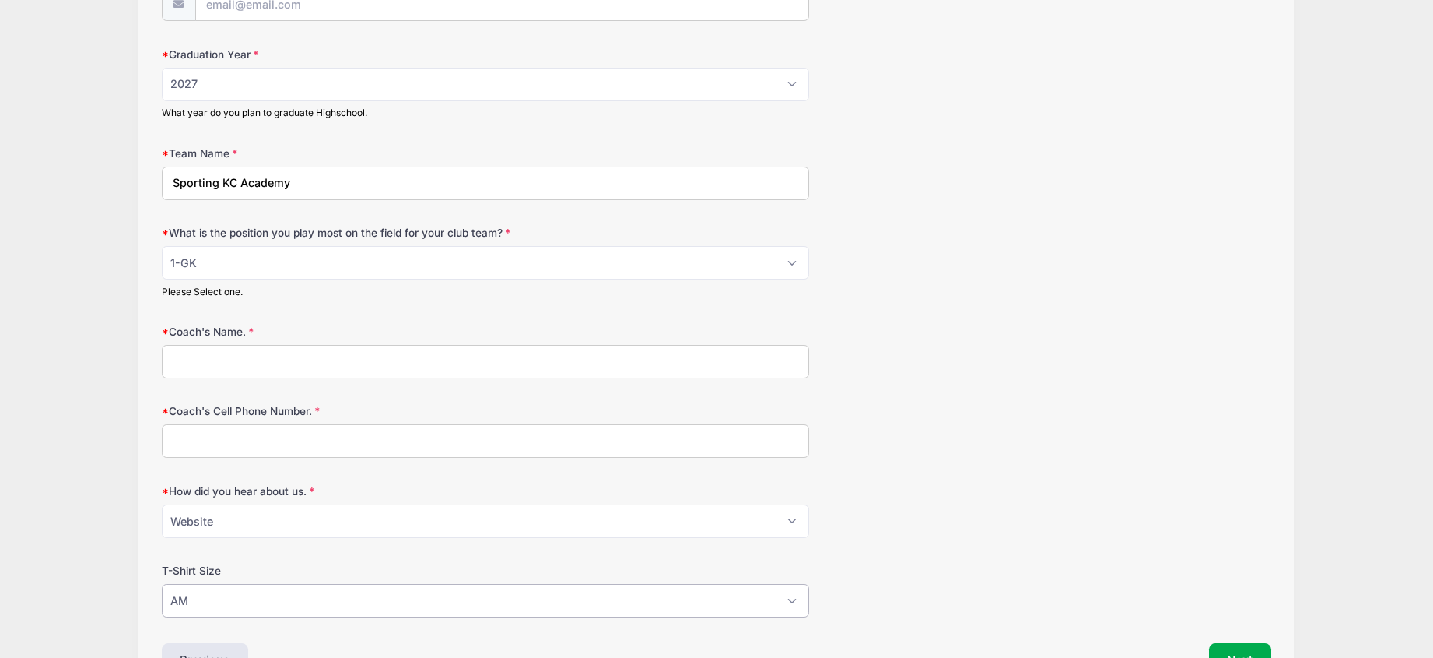
scroll to position [853, 0]
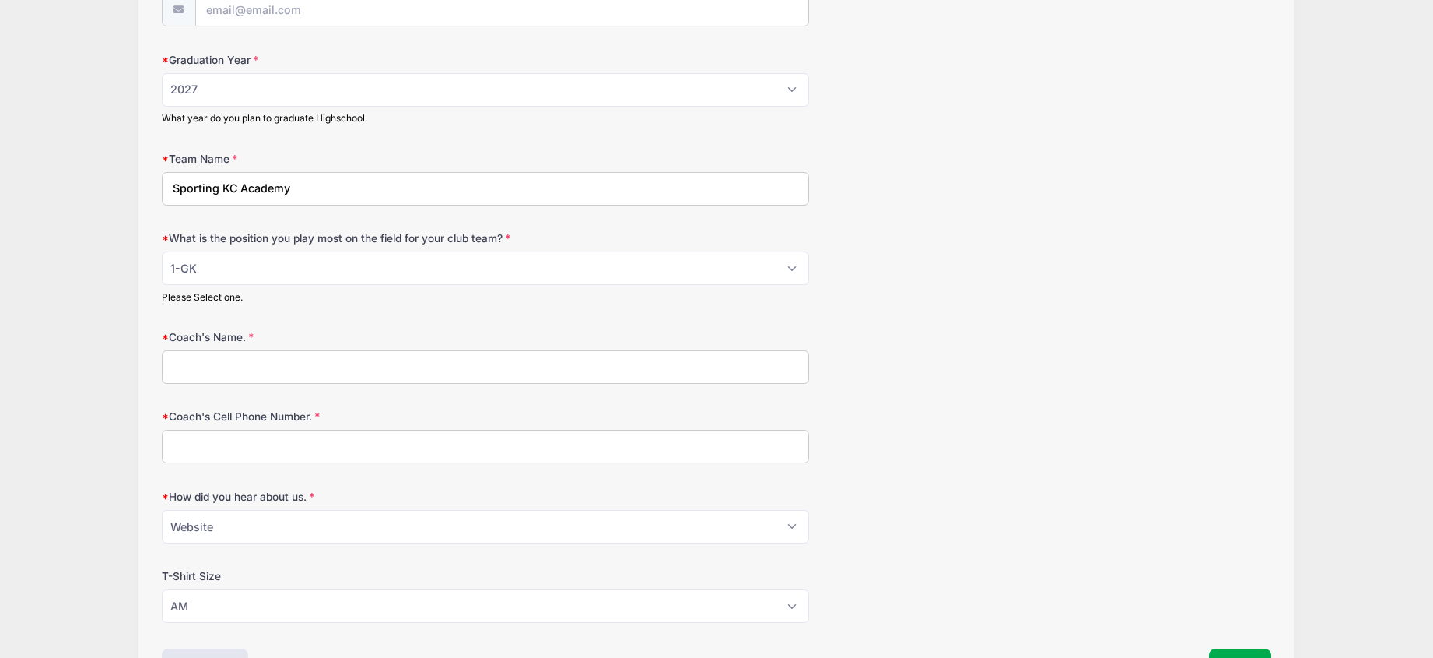
click at [444, 374] on input "Coach's Name." at bounding box center [485, 366] width 647 height 33
type input "Carlos Ortiz"
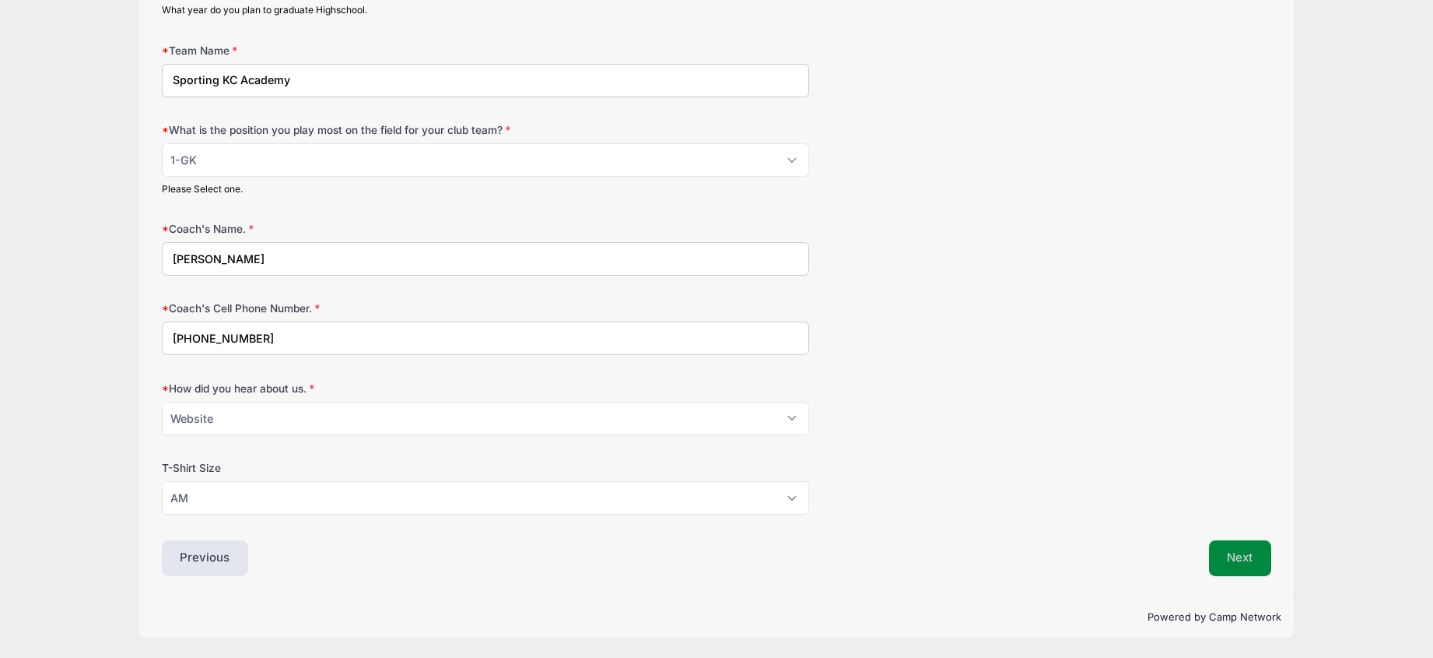
type input "843-269-6921"
click at [1234, 547] on button "Next" at bounding box center [1240, 558] width 63 height 36
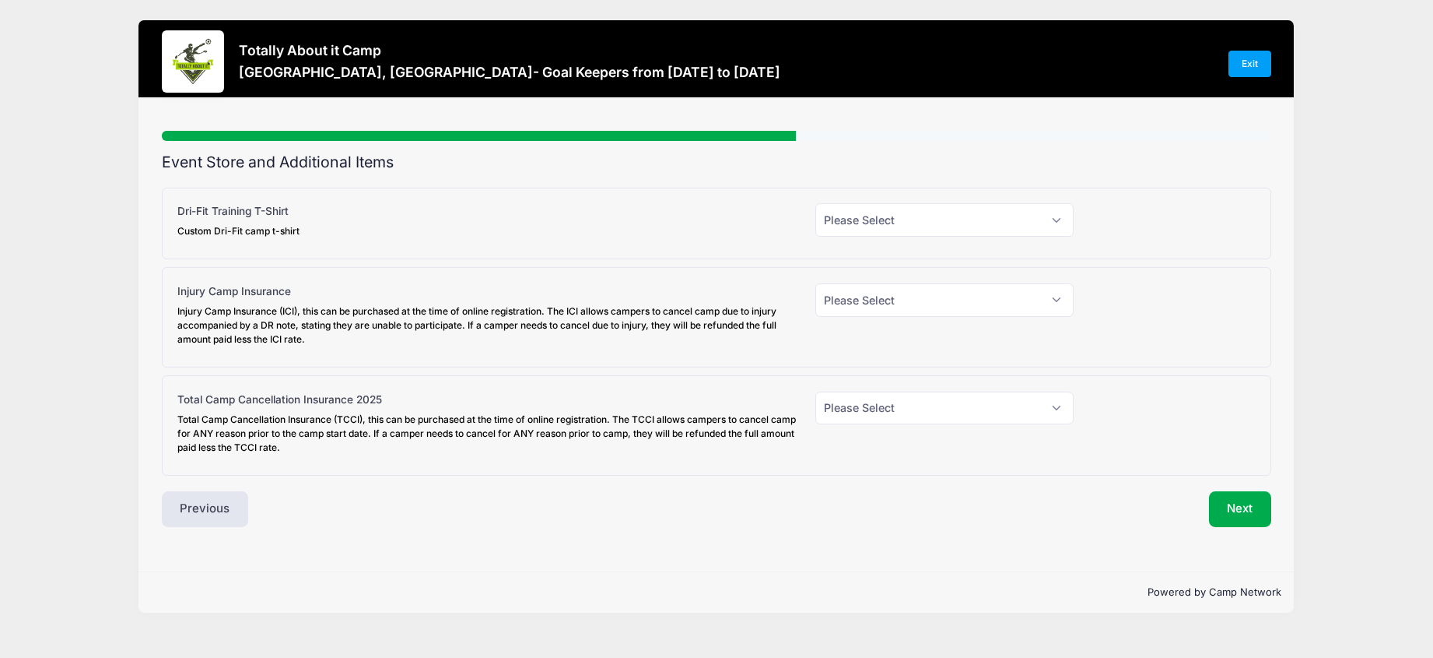
scroll to position [0, 0]
click at [930, 300] on select "Please Select Yes (+$45.00) No" at bounding box center [945, 299] width 258 height 33
click at [816, 283] on select "Please Select Yes (+$45.00) No" at bounding box center [945, 299] width 258 height 33
click at [1040, 406] on select "Please Select Yes (+$95.00) No" at bounding box center [945, 407] width 258 height 33
click at [934, 222] on select "Please Select Yes (+$30.00) No" at bounding box center [945, 219] width 258 height 33
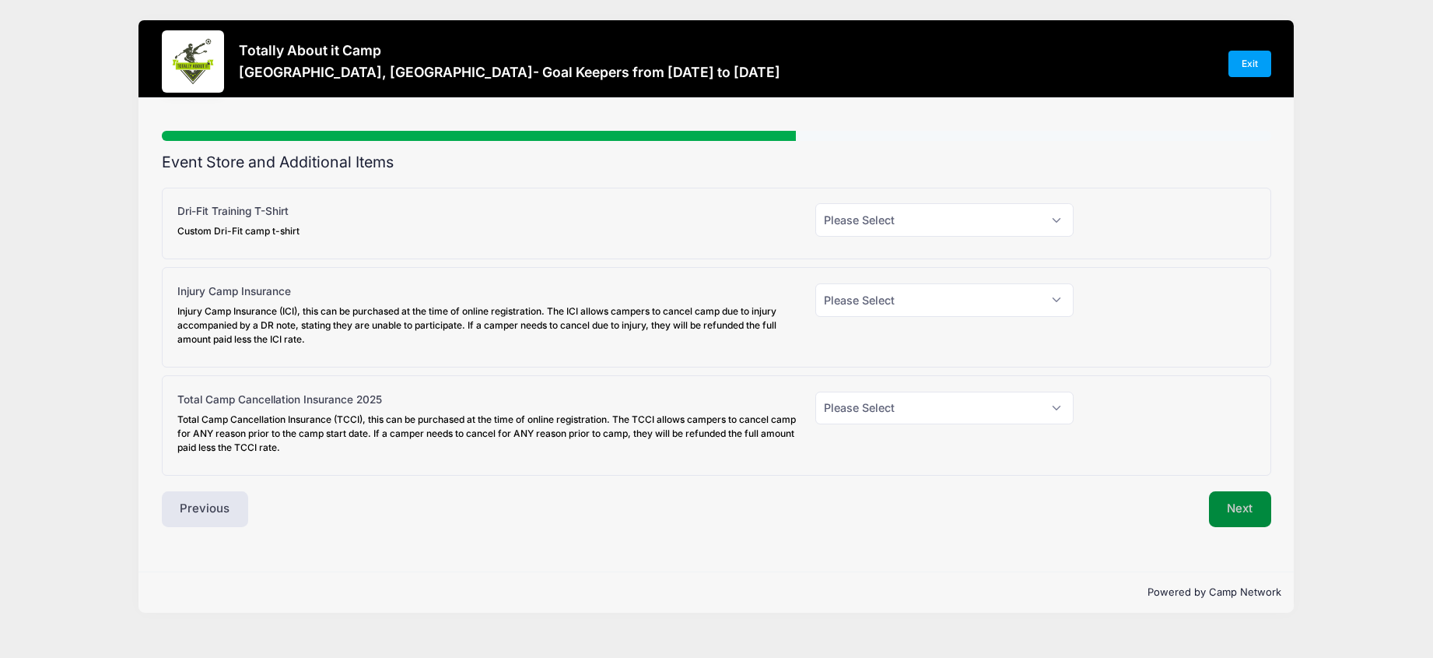
click at [1240, 505] on button "Next" at bounding box center [1240, 509] width 63 height 36
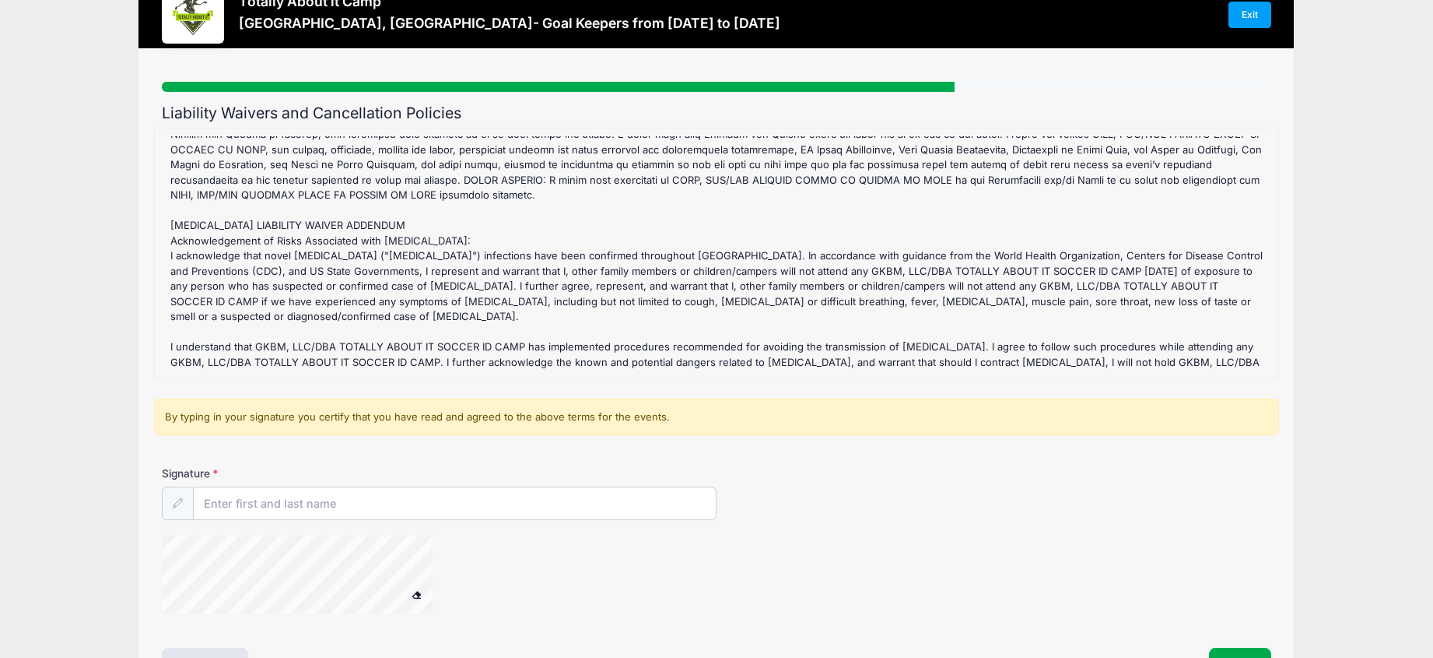
scroll to position [156, 0]
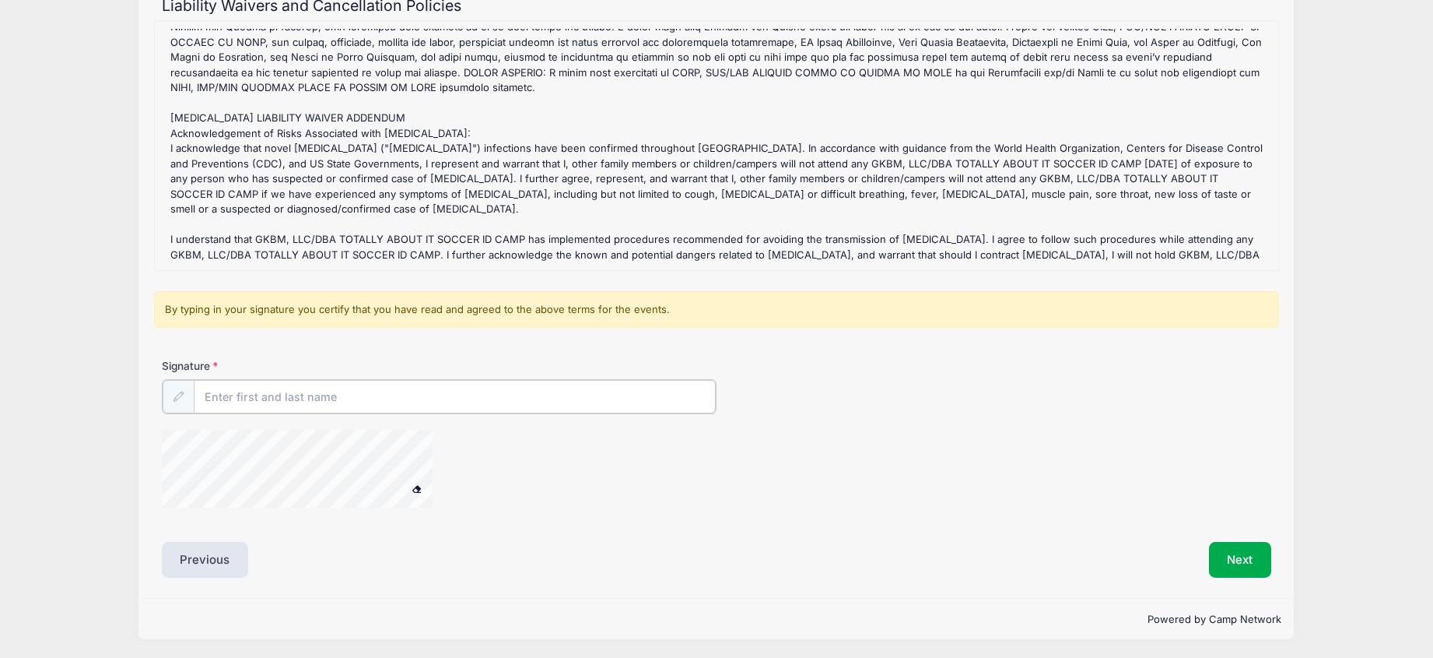
click at [524, 383] on input "Signature" at bounding box center [455, 396] width 522 height 33
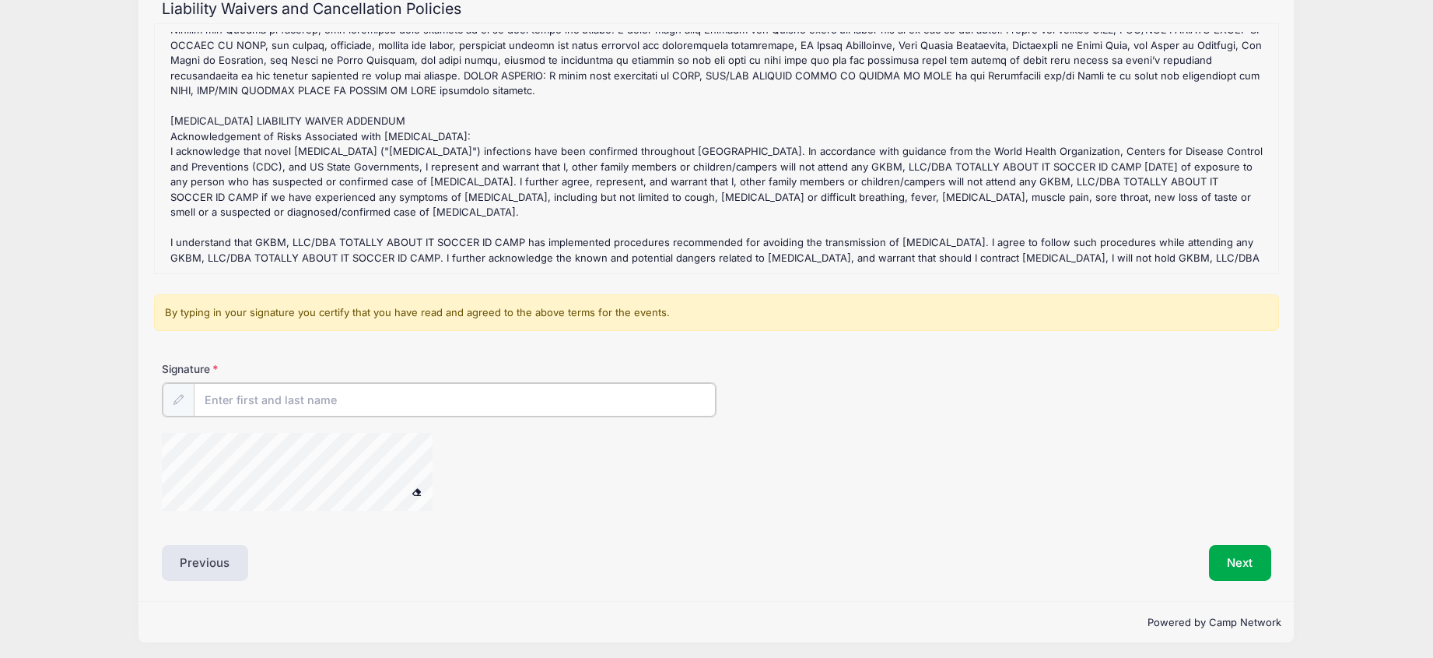
click at [510, 400] on input "Signature" at bounding box center [455, 399] width 522 height 33
type input "Andrew R Kyser"
click at [1223, 567] on button "Next" at bounding box center [1240, 561] width 63 height 36
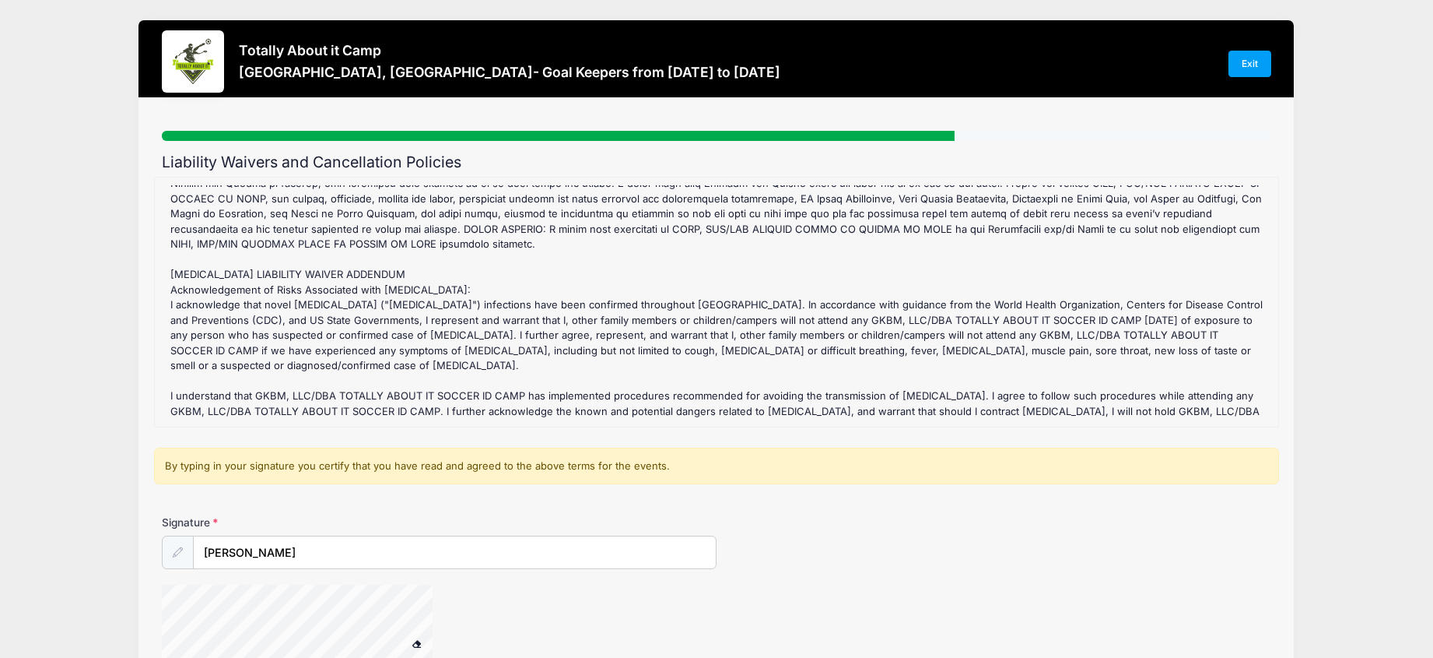
scroll to position [156, 0]
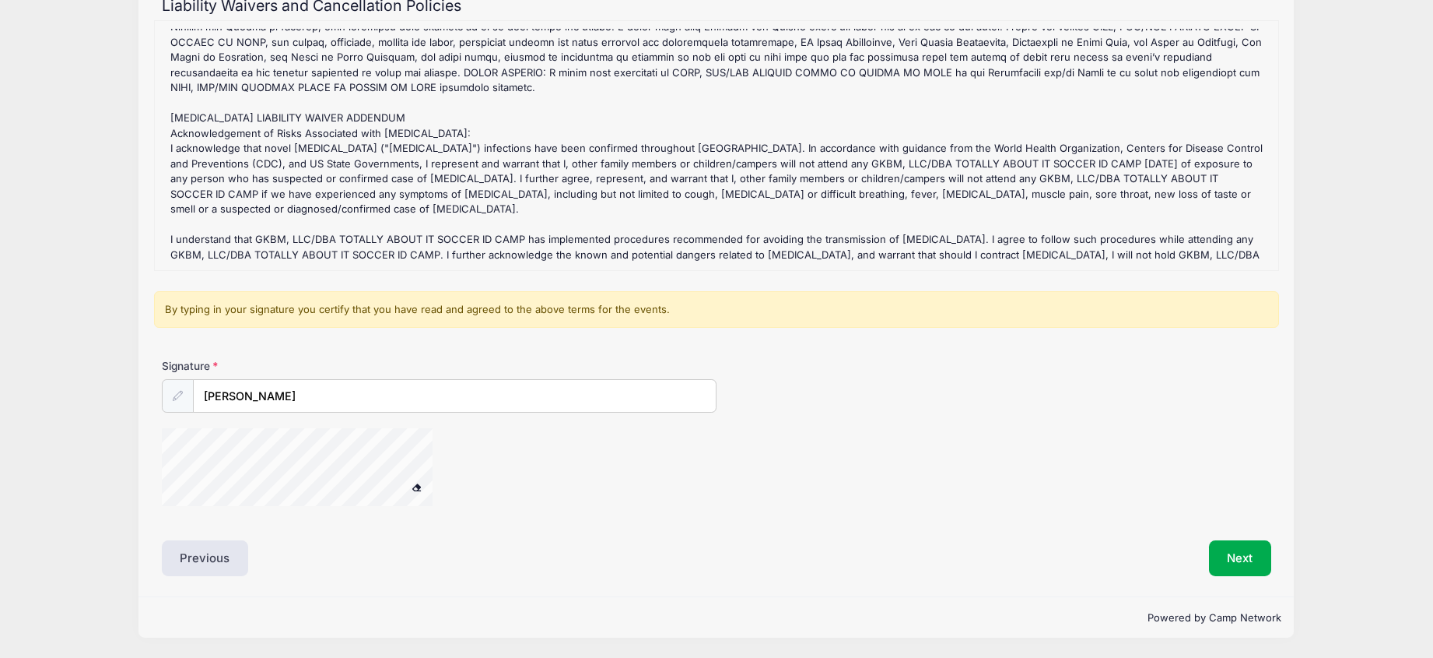
click at [402, 483] on div at bounding box center [317, 469] width 311 height 82
click at [417, 489] on span at bounding box center [417, 486] width 11 height 9
click at [1227, 558] on button "Next" at bounding box center [1240, 558] width 63 height 36
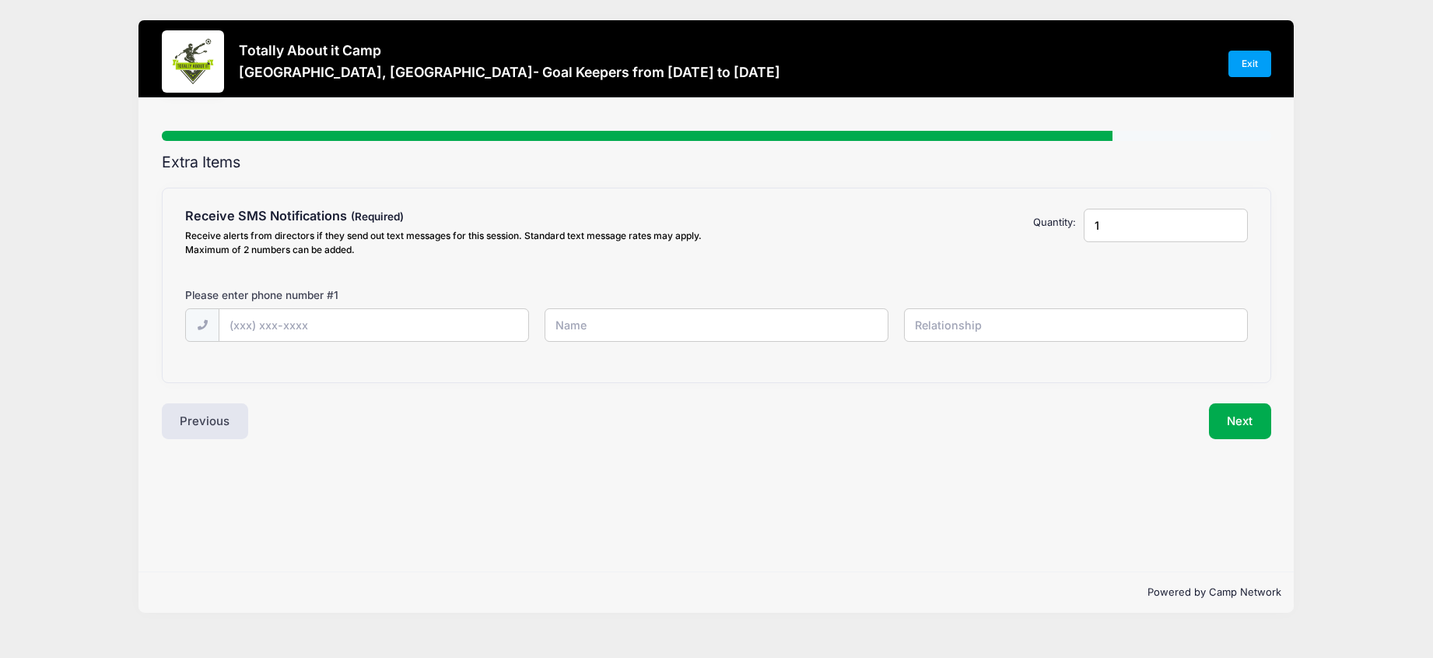
scroll to position [0, 0]
click at [412, 330] on input "text" at bounding box center [373, 325] width 309 height 33
drag, startPoint x: 403, startPoint y: 323, endPoint x: 214, endPoint y: 317, distance: 189.2
click at [214, 317] on div "(913) 998-3004" at bounding box center [357, 325] width 344 height 35
type input "(913) 707-1795"
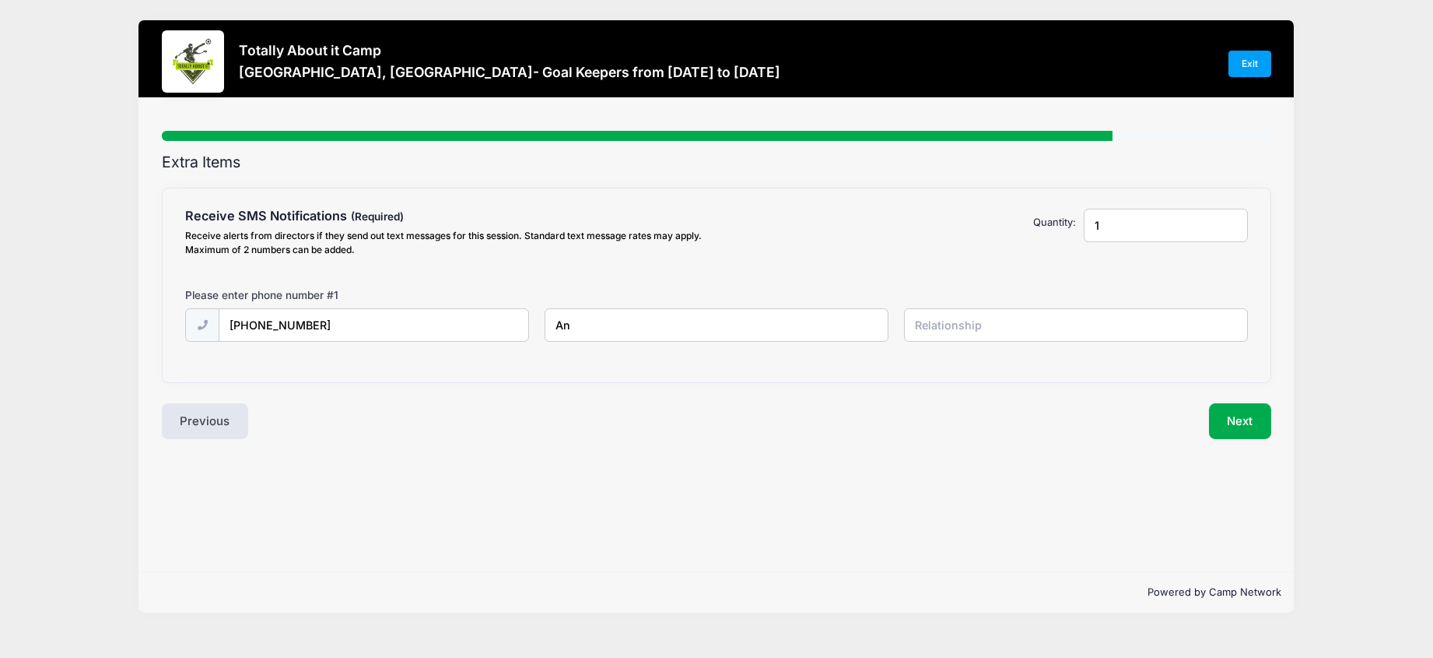
type input "A"
drag, startPoint x: 1120, startPoint y: 238, endPoint x: 1056, endPoint y: 233, distance: 64.0
click at [1056, 233] on div "Receive SMS Notifications Receive alerts from directors if they send out text m…" at bounding box center [716, 236] width 1079 height 54
click at [1230, 228] on input "1" at bounding box center [1166, 225] width 164 height 33
type input "2"
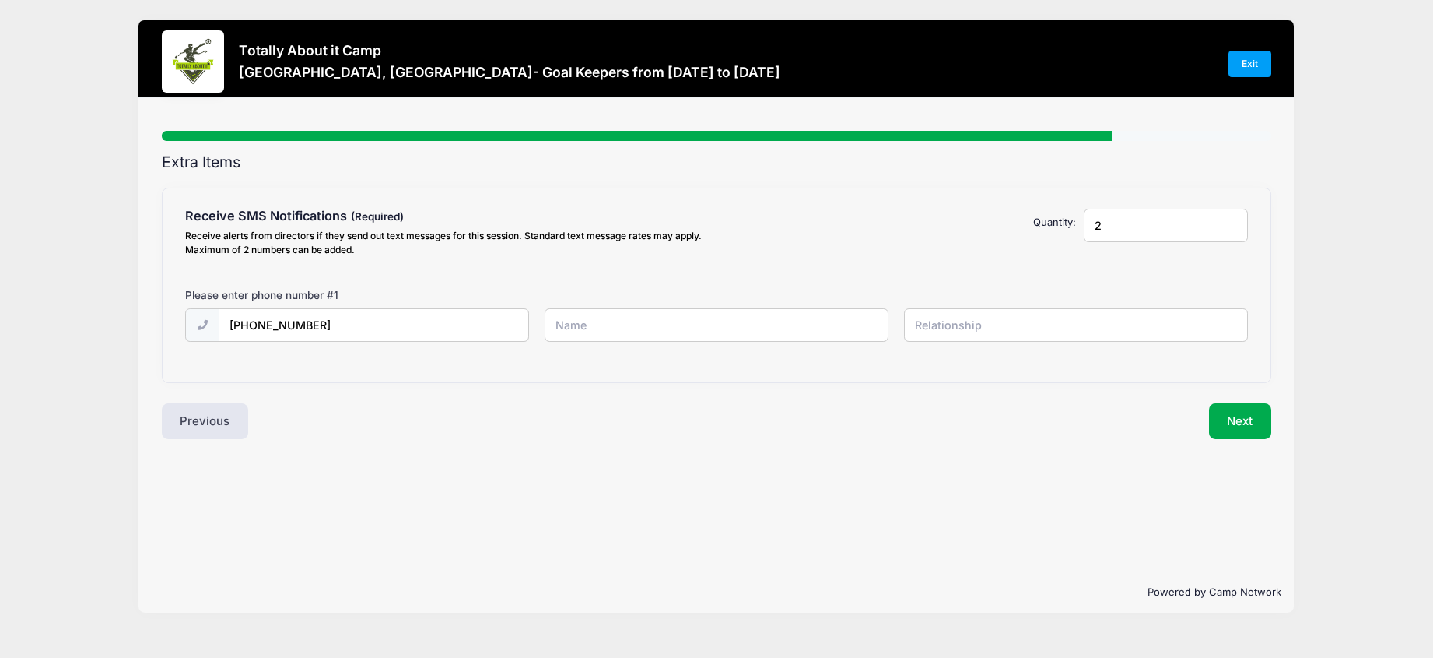
click at [1230, 223] on input "2" at bounding box center [1166, 225] width 164 height 33
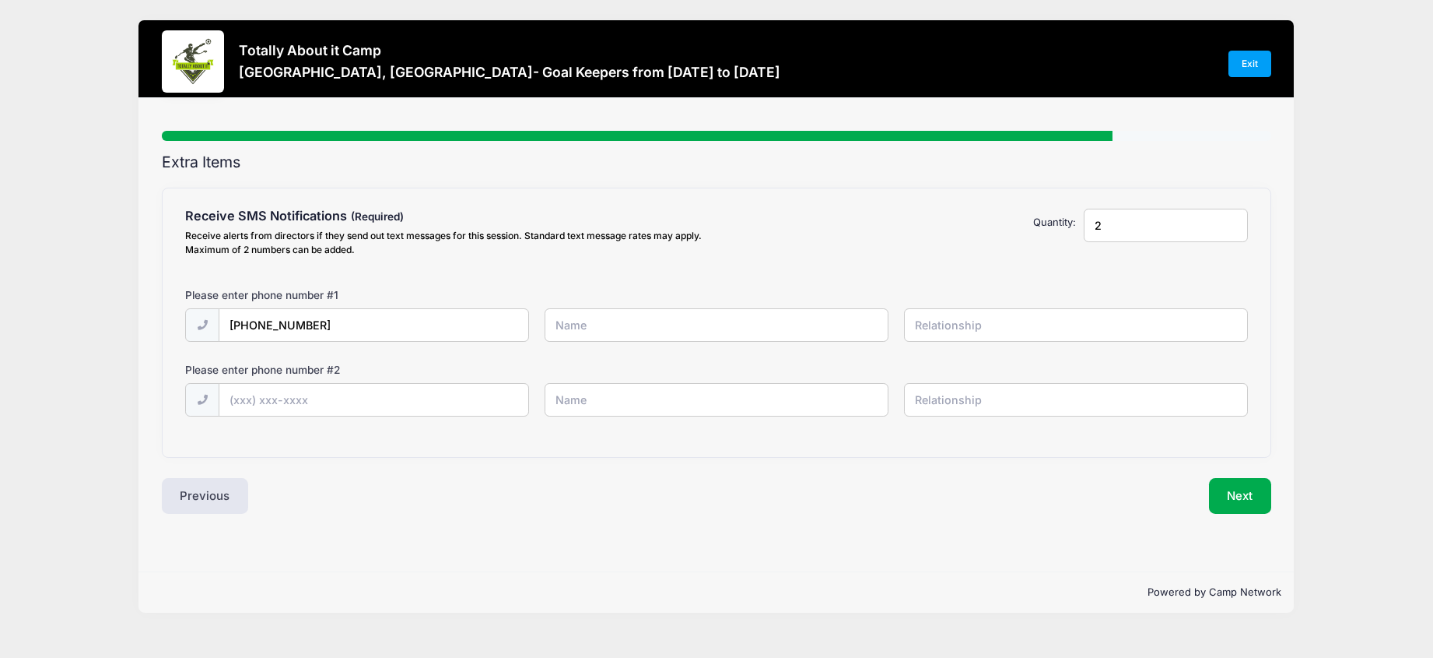
click at [604, 327] on input "text" at bounding box center [717, 324] width 344 height 33
type input "Andrew Kyser"
type input "Father"
type input "(913) 707-1793"
type input "Emily Kyser"
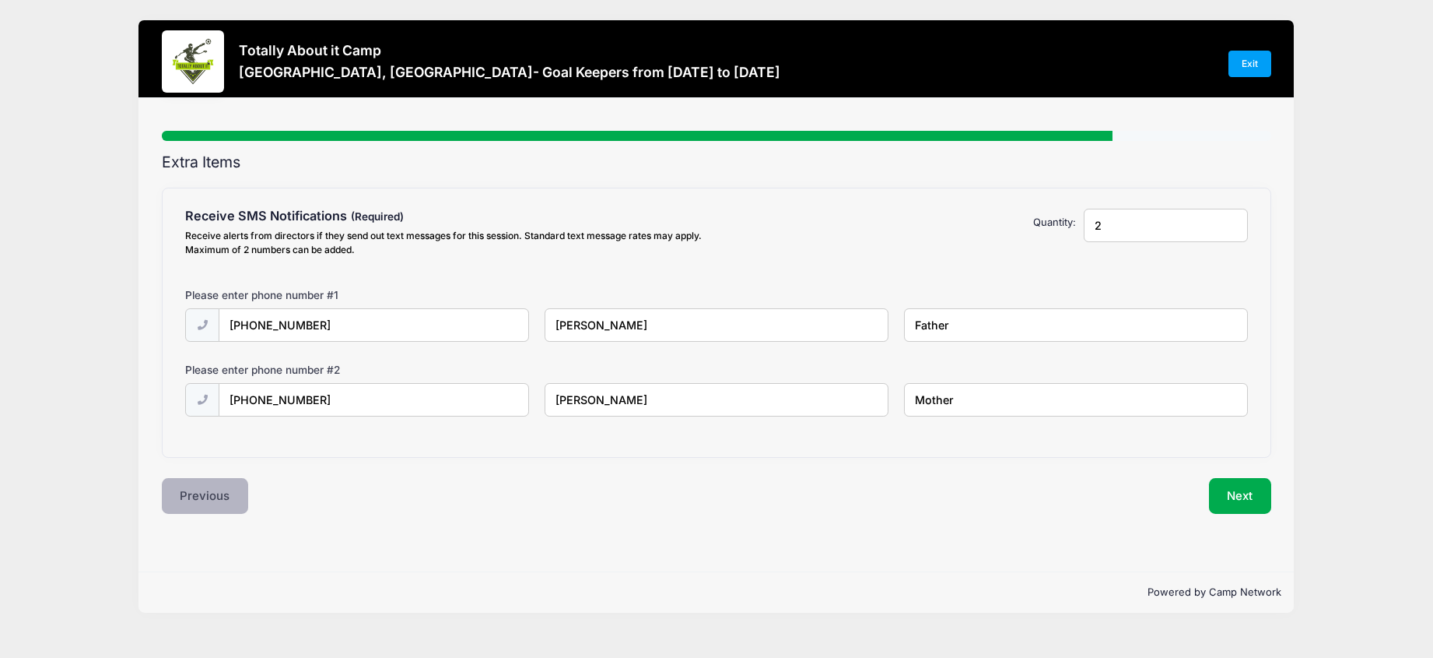
type input "Mother"
click at [206, 501] on button "Previous" at bounding box center [205, 496] width 87 height 36
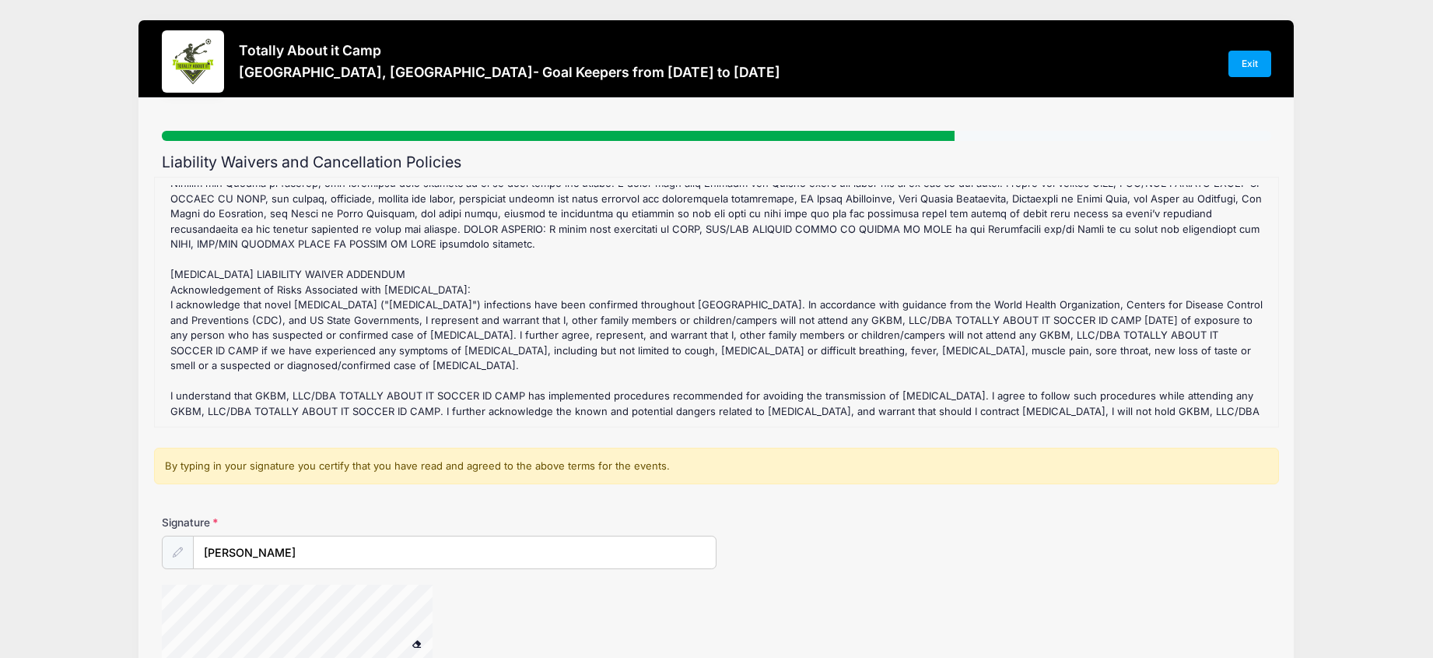
scroll to position [156, 0]
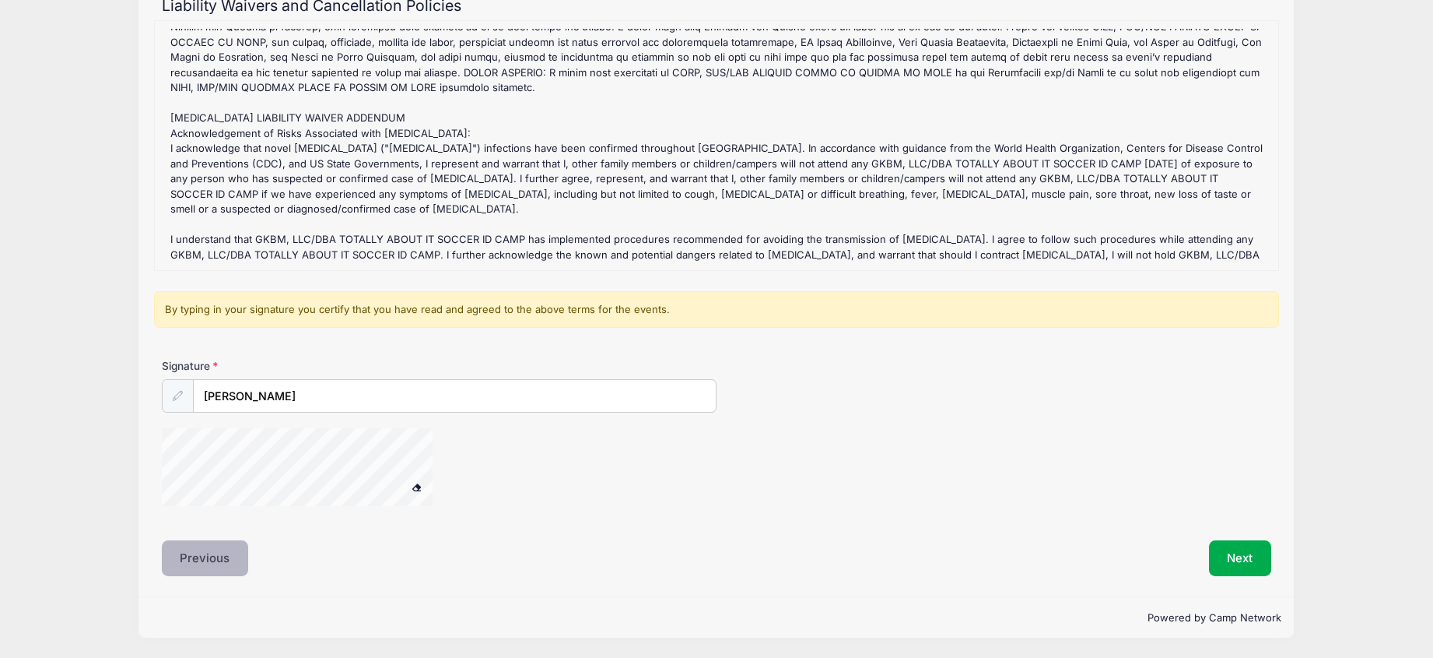
click at [219, 565] on button "Previous" at bounding box center [205, 558] width 87 height 36
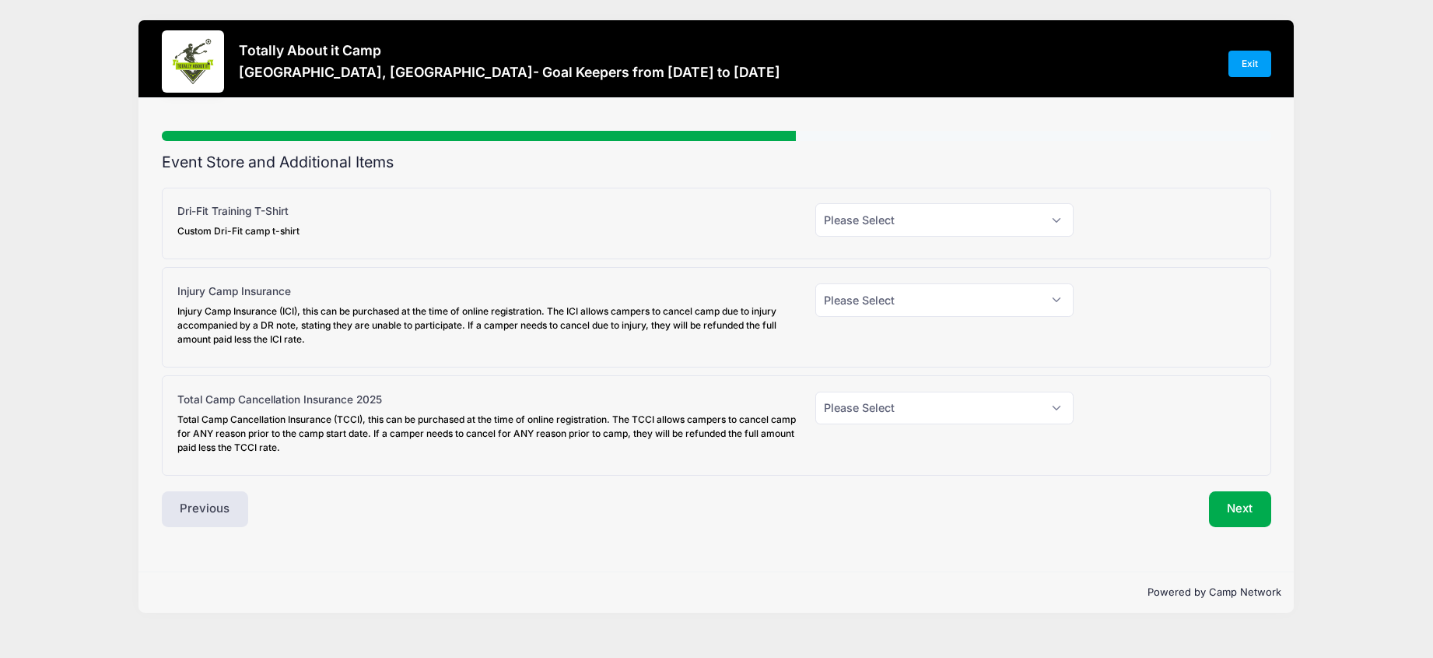
scroll to position [0, 0]
click at [189, 519] on button "Previous" at bounding box center [205, 509] width 87 height 36
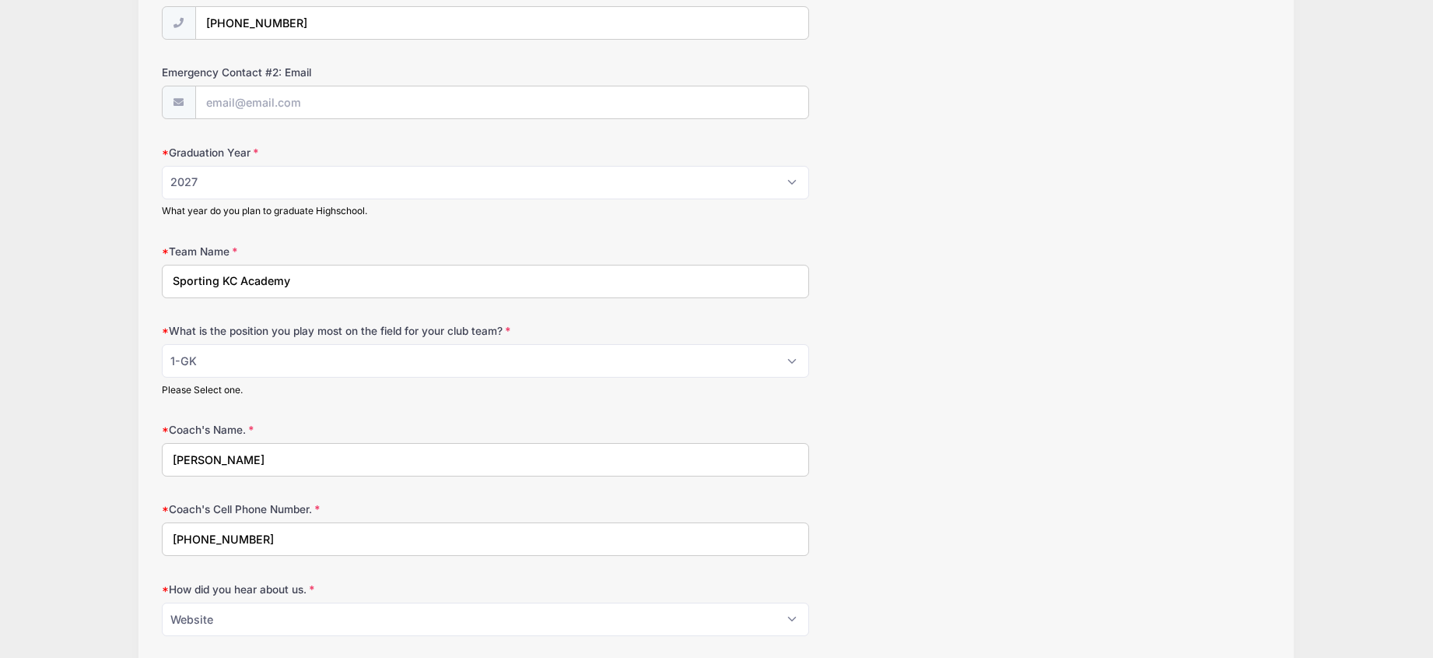
scroll to position [756, 0]
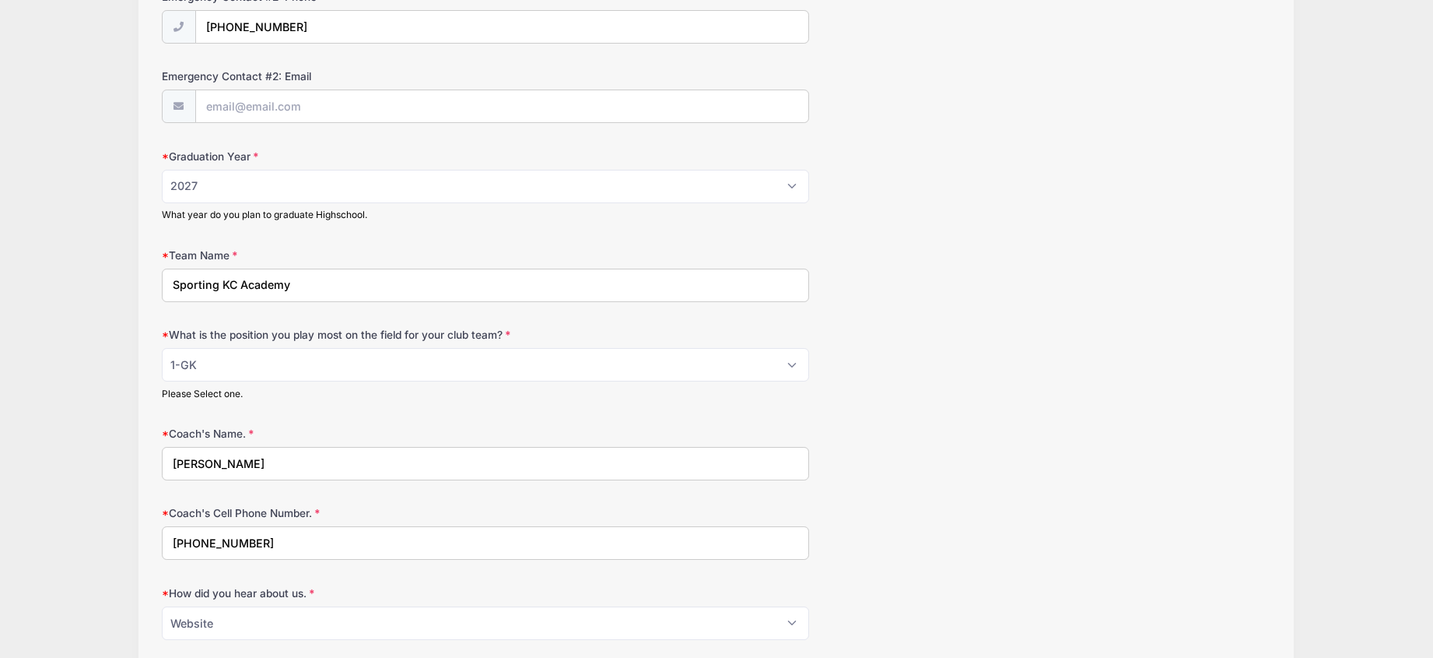
drag, startPoint x: 300, startPoint y: 458, endPoint x: 163, endPoint y: 447, distance: 137.4
click at [163, 447] on div "Carlos Ortiz" at bounding box center [485, 463] width 647 height 33
paste input "Lee Tschantret"
type input "Lee Tschantret"
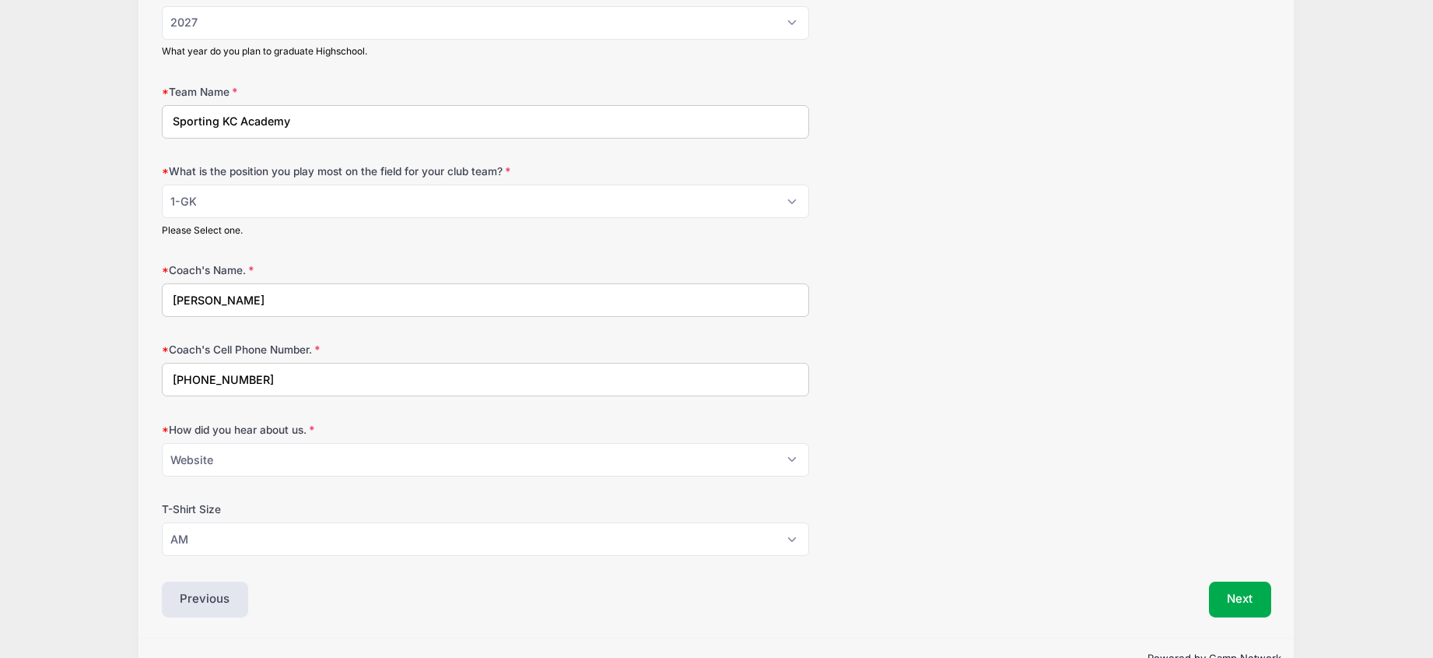
scroll to position [924, 0]
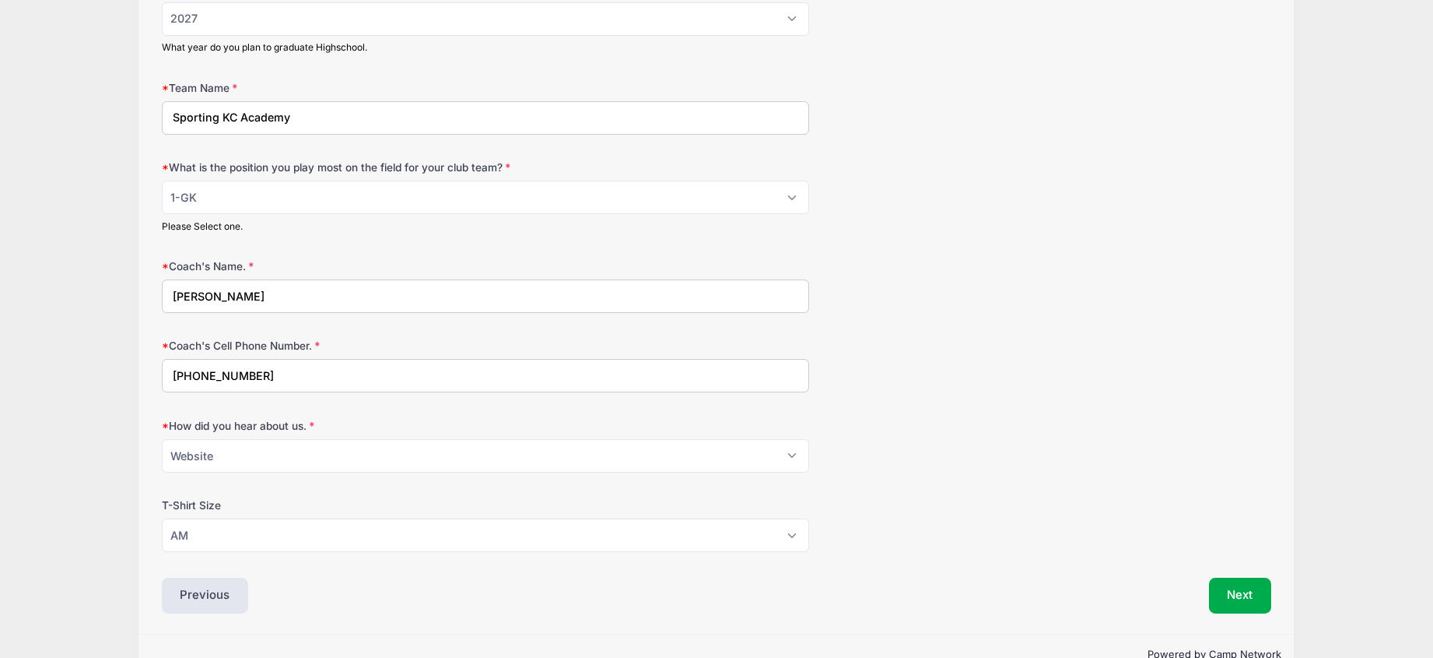
drag, startPoint x: 358, startPoint y: 377, endPoint x: 132, endPoint y: 366, distance: 225.9
paste input "lee.tschantret@sportingkc.com"
type input "lee.tschantret@sportingkc.com"
click at [1247, 605] on button "Next" at bounding box center [1240, 595] width 63 height 36
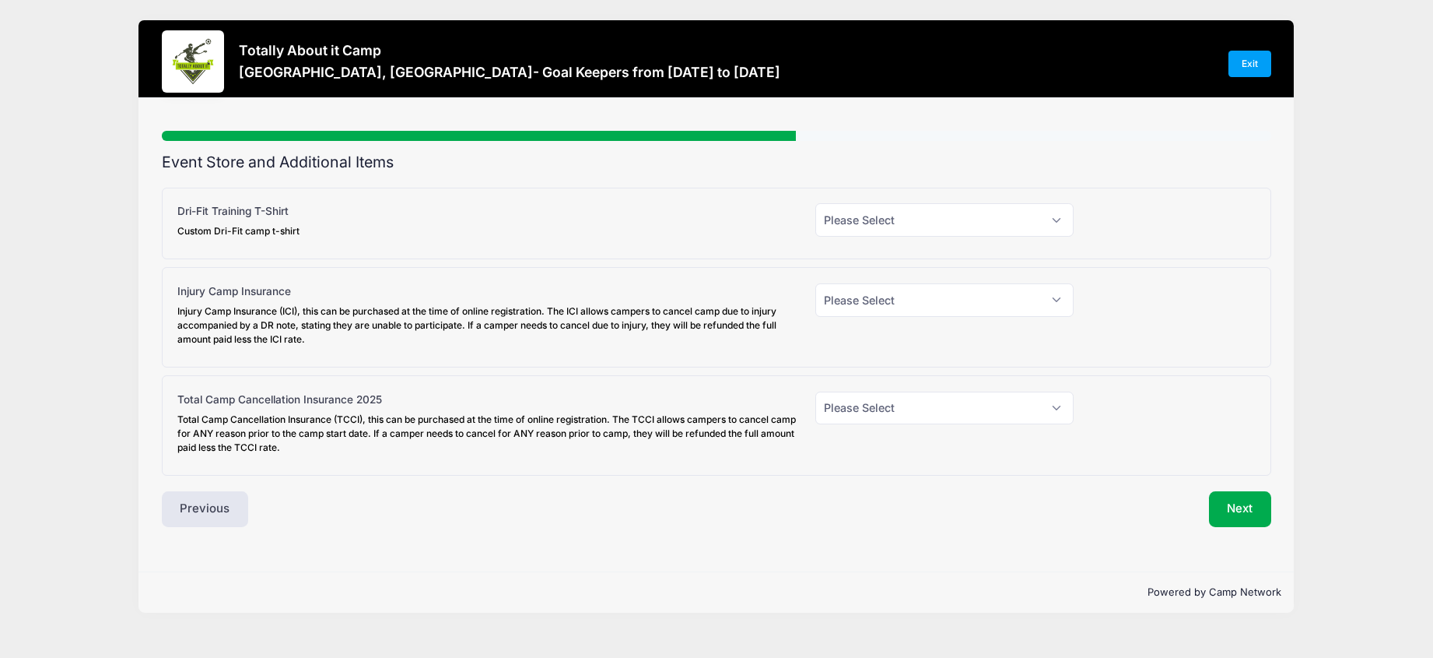
scroll to position [0, 0]
click at [1240, 509] on button "Next" at bounding box center [1240, 509] width 63 height 36
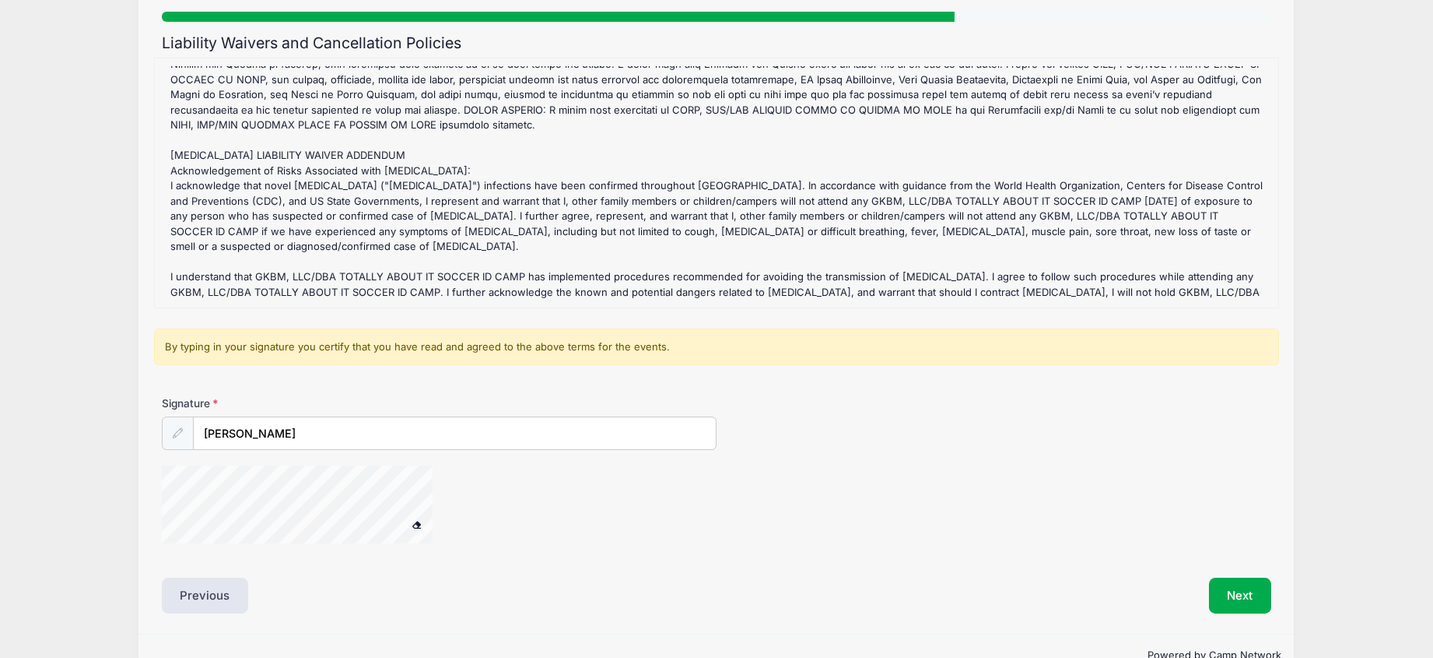
scroll to position [156, 0]
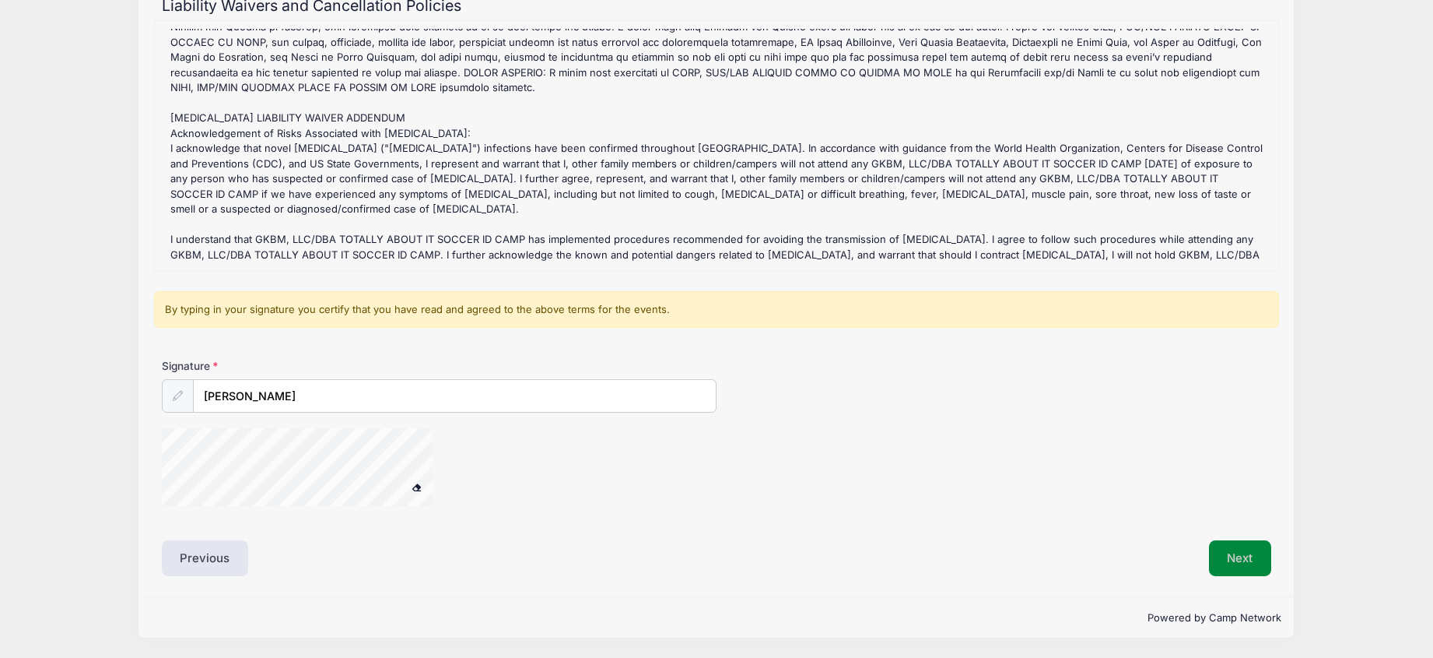
click at [1246, 566] on button "Next" at bounding box center [1240, 558] width 63 height 36
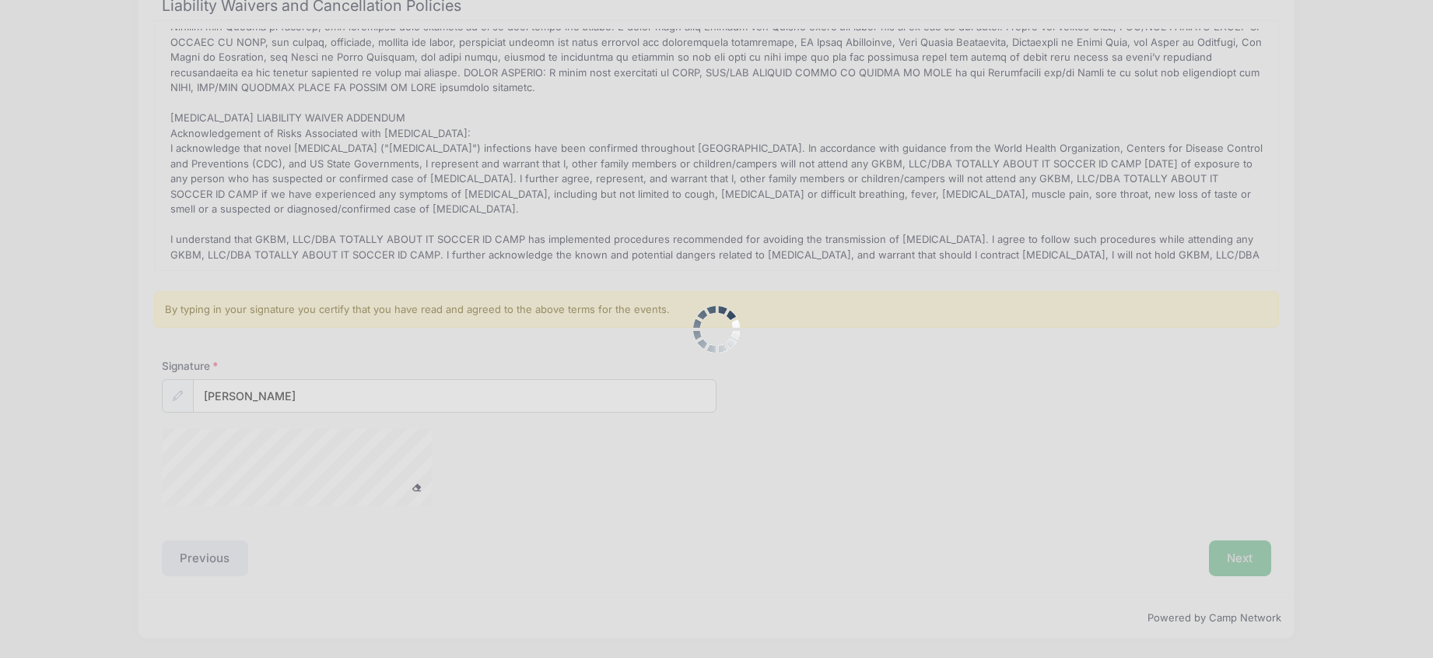
scroll to position [0, 0]
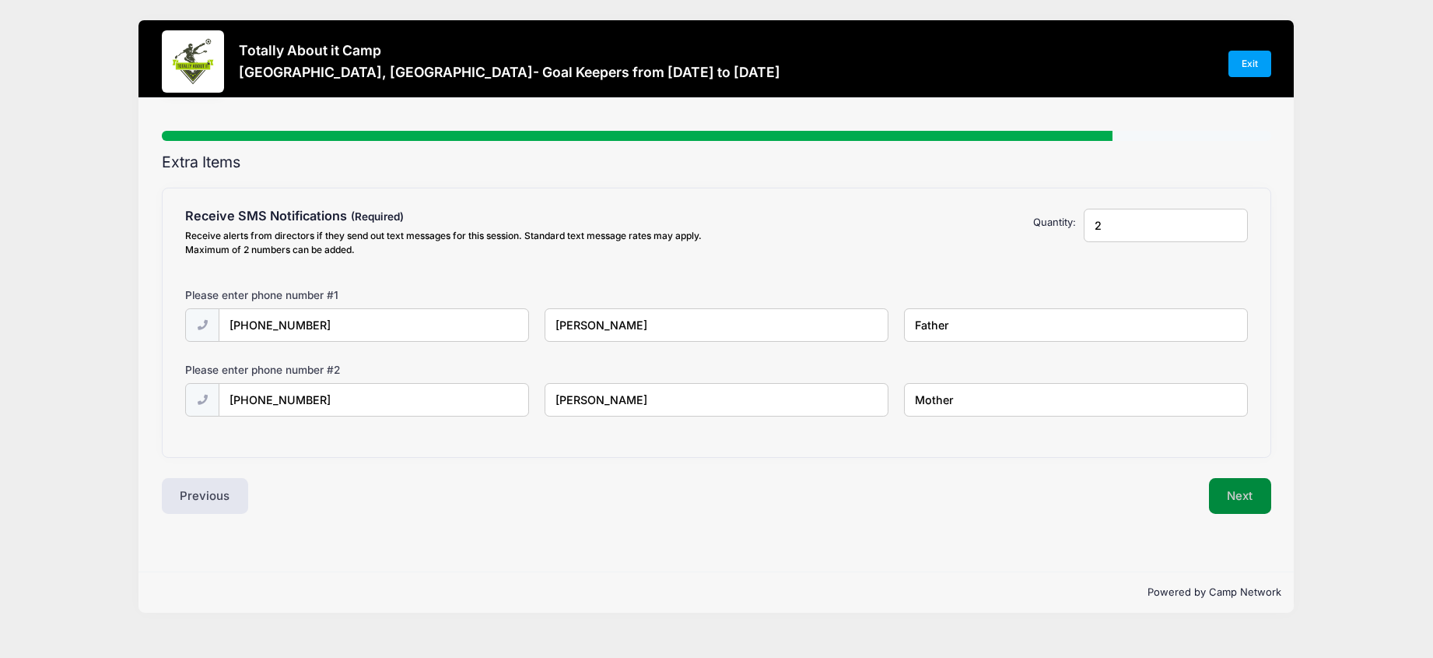
click at [1241, 500] on button "Next" at bounding box center [1240, 496] width 63 height 36
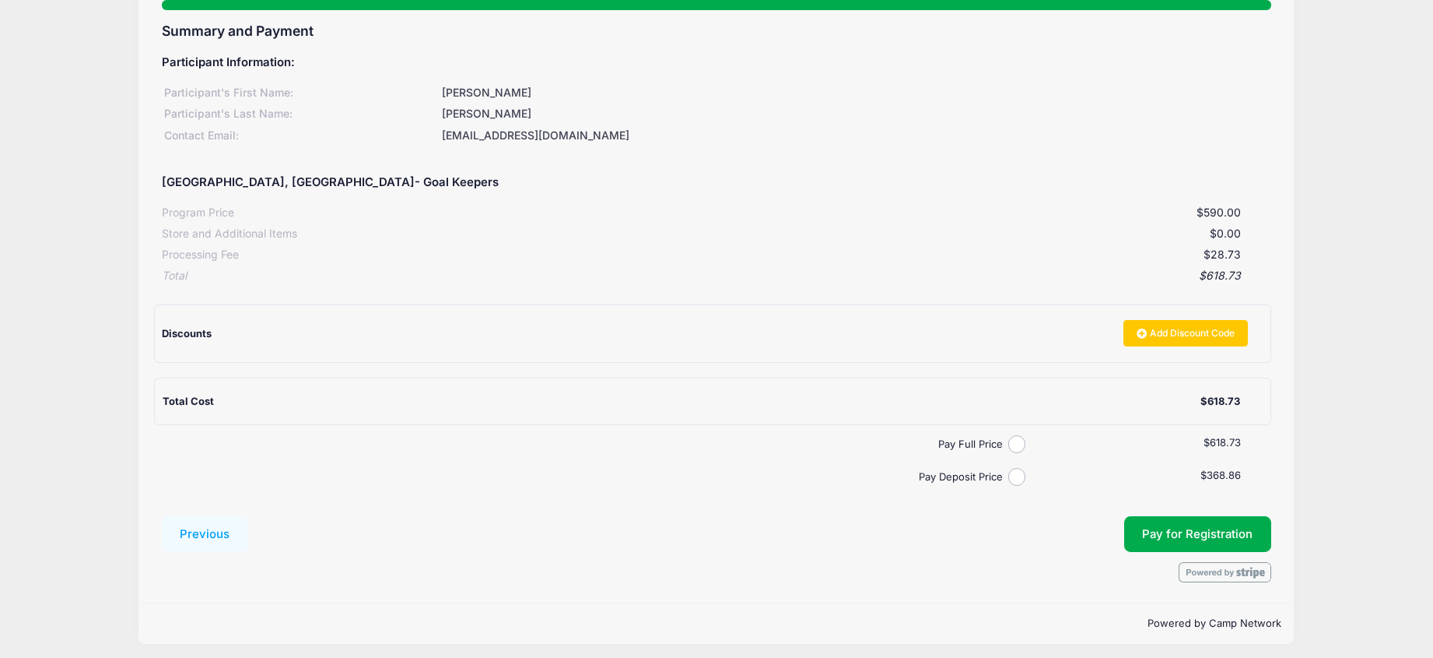
scroll to position [137, 0]
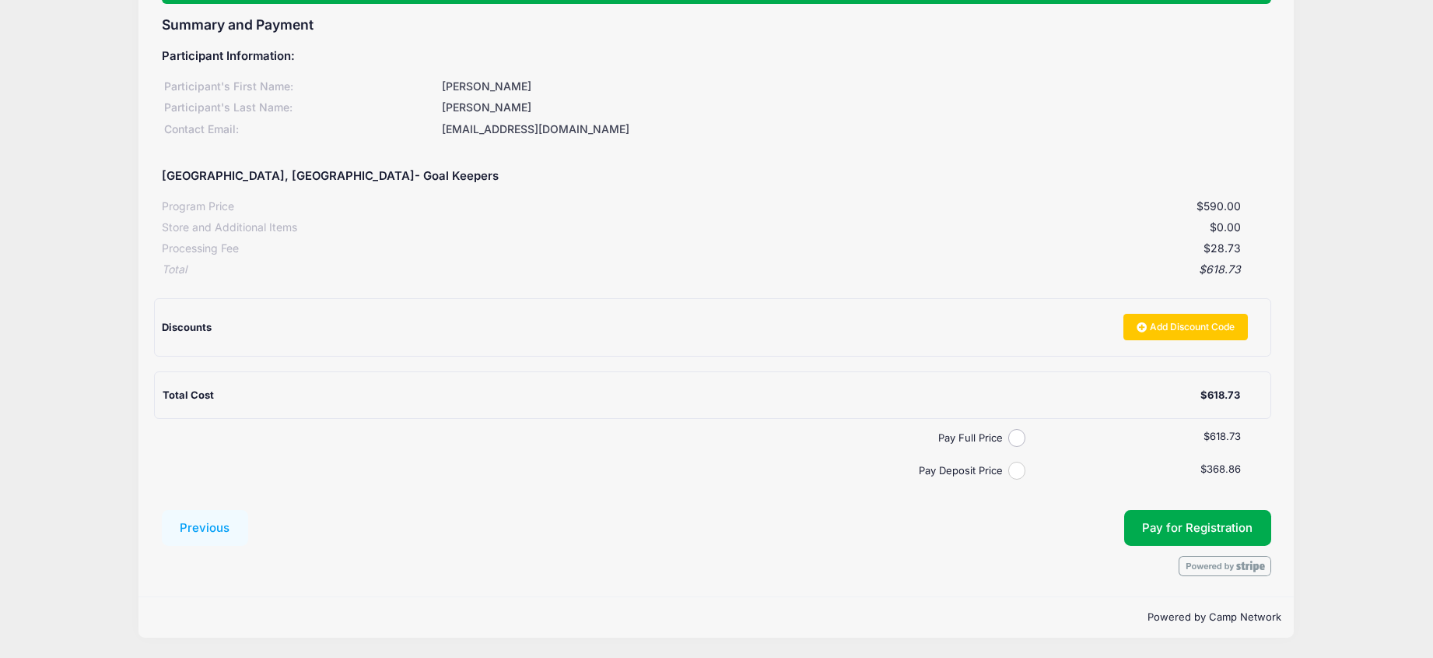
click at [1016, 472] on input "Pay Deposit Price" at bounding box center [1018, 470] width 18 height 18
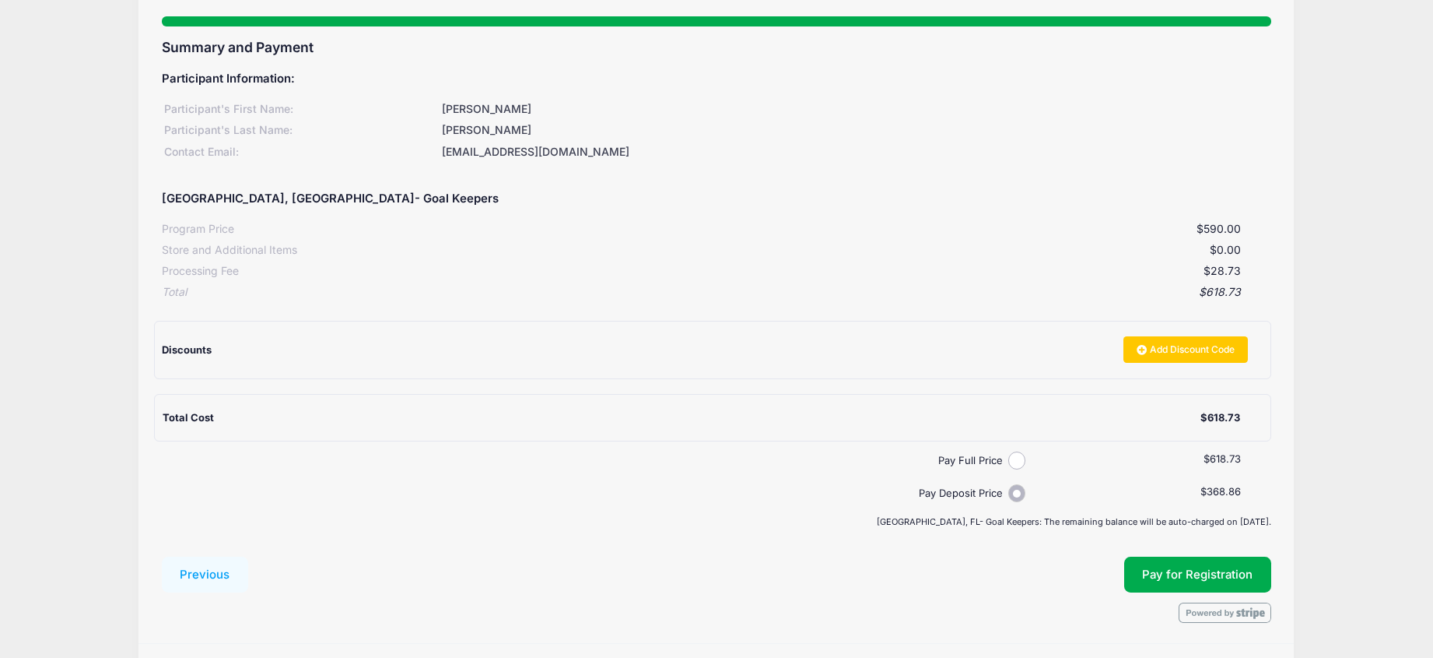
scroll to position [114, 0]
click at [218, 577] on button "Previous" at bounding box center [205, 575] width 87 height 36
radio input "false"
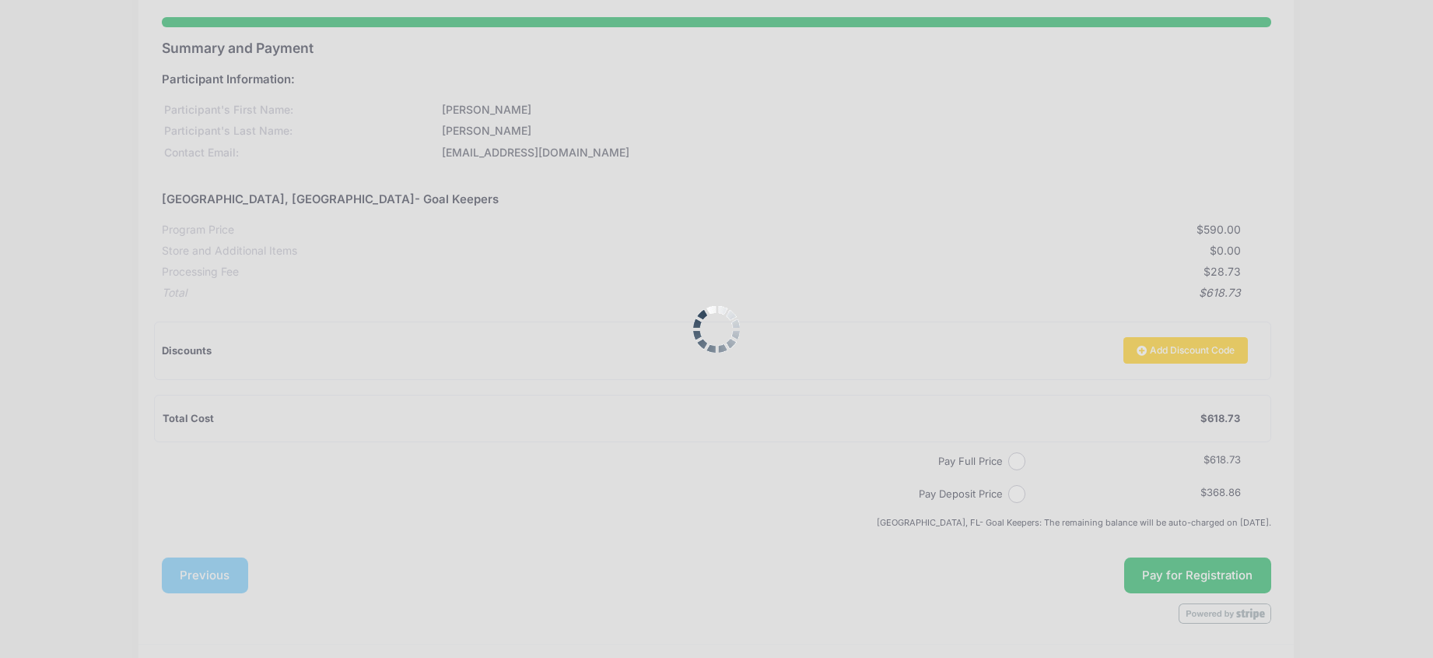
scroll to position [0, 0]
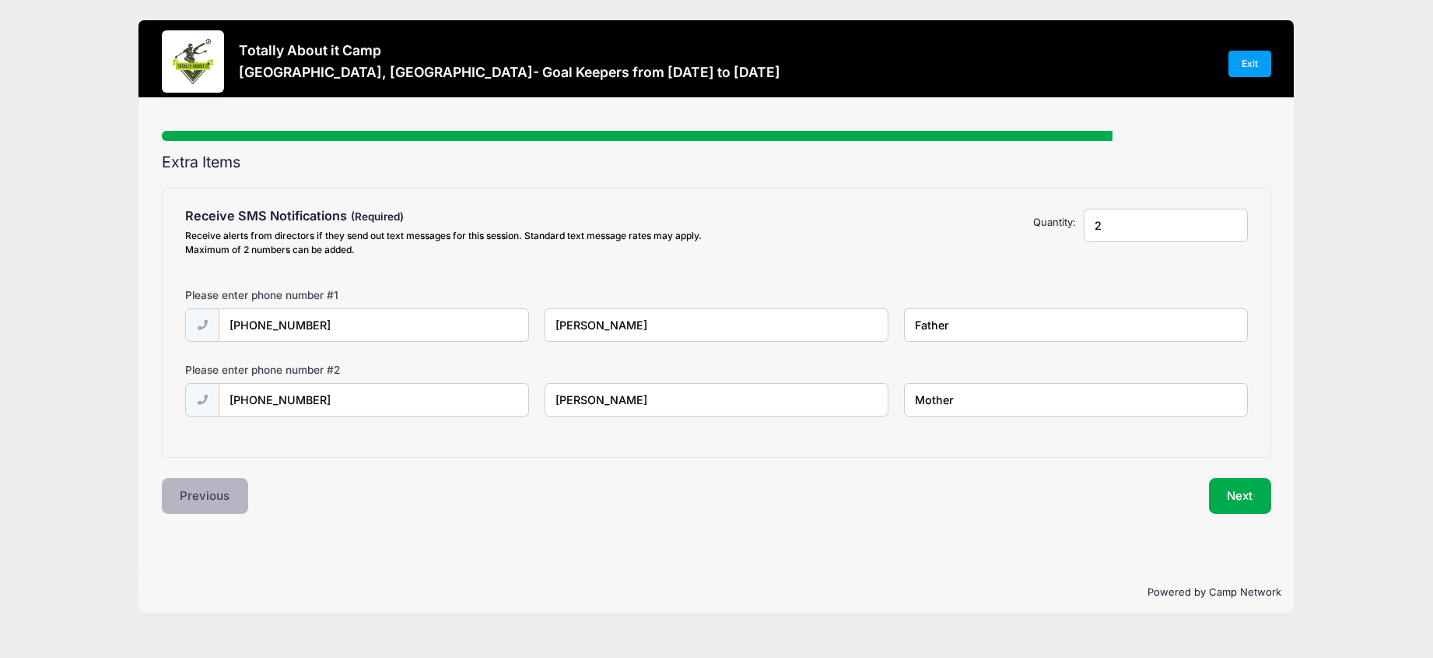
click at [220, 494] on button "Previous" at bounding box center [205, 496] width 87 height 36
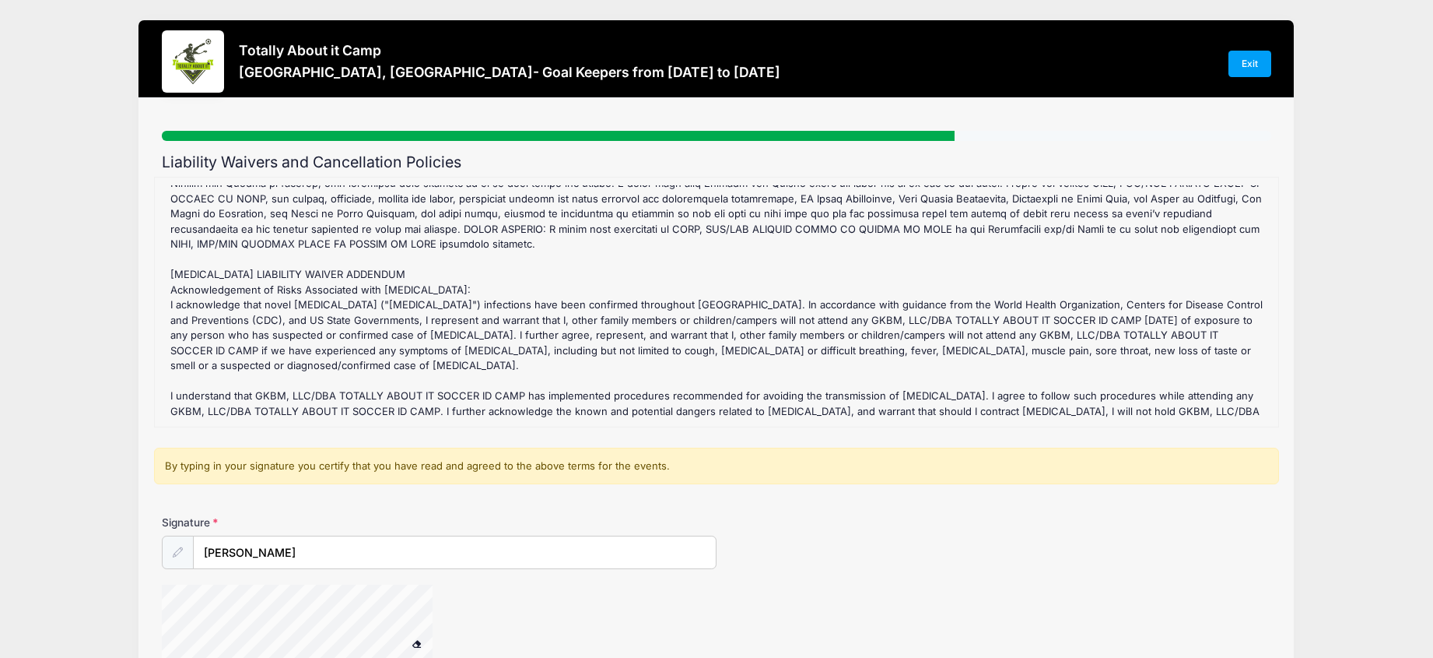
scroll to position [156, 0]
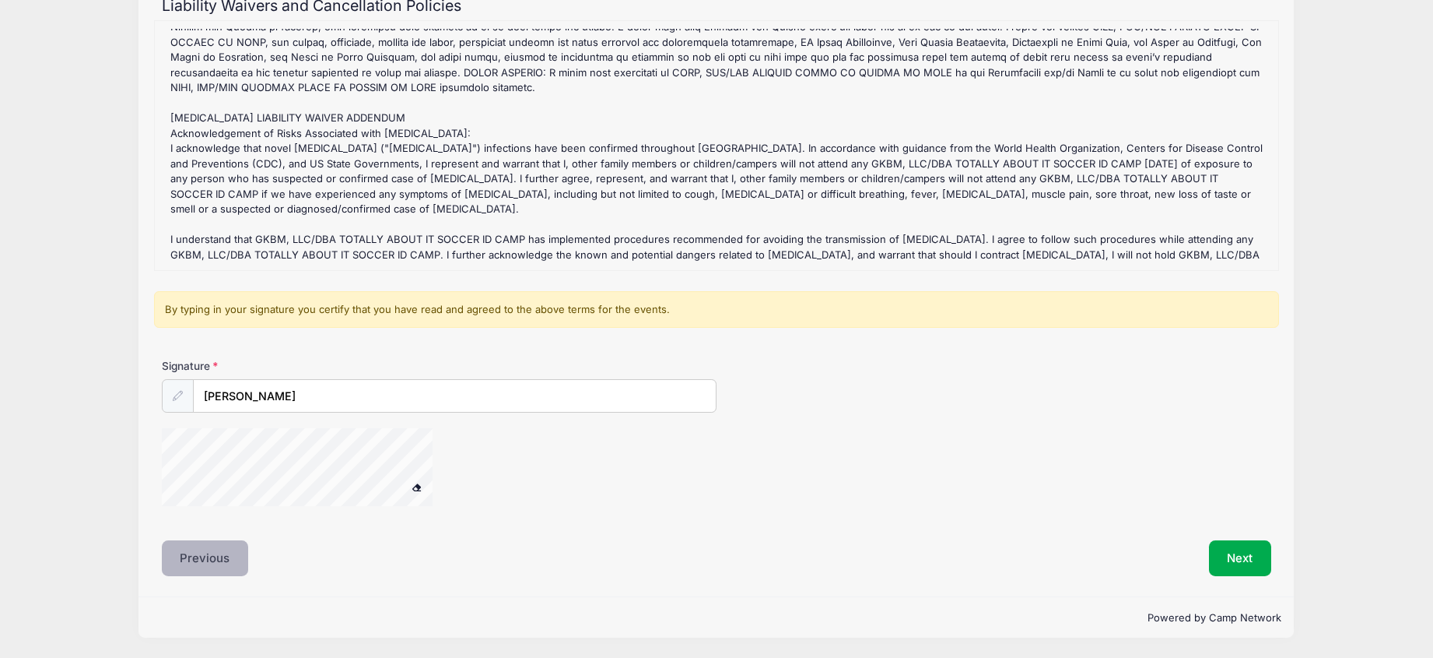
click at [202, 564] on button "Previous" at bounding box center [205, 558] width 87 height 36
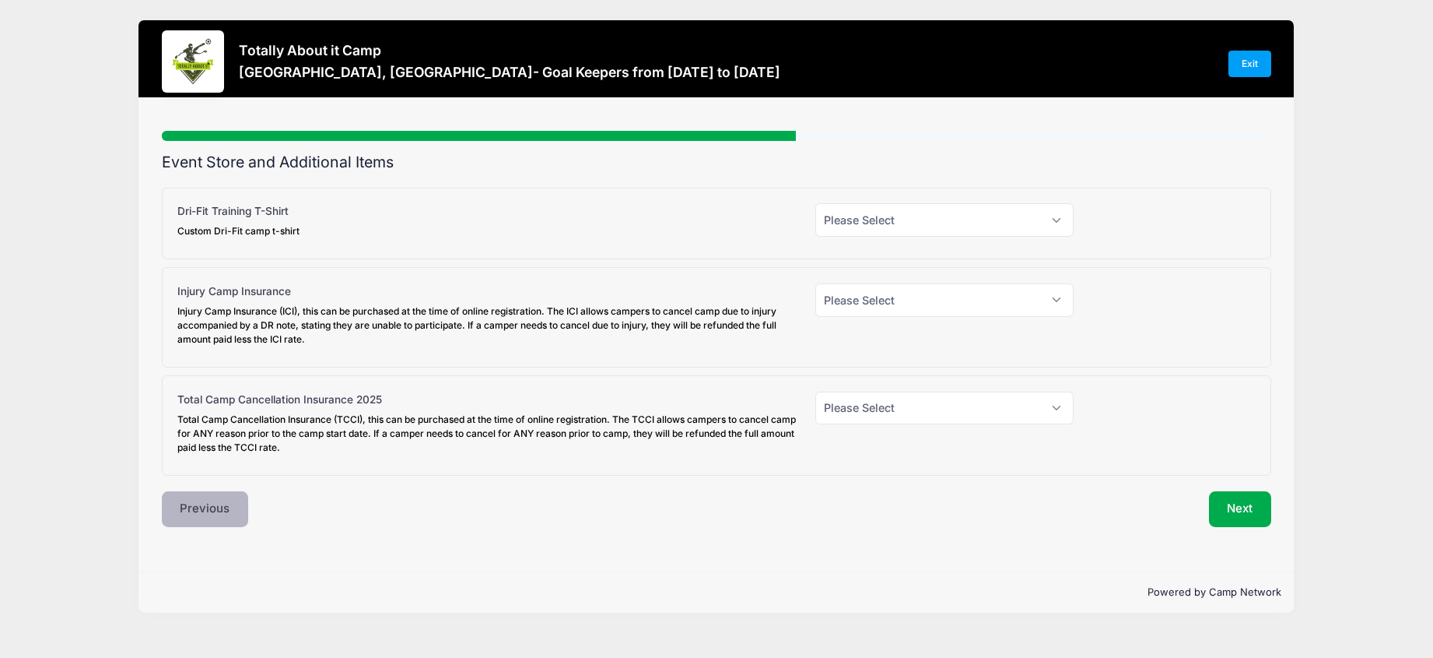
click at [193, 515] on button "Previous" at bounding box center [205, 509] width 87 height 36
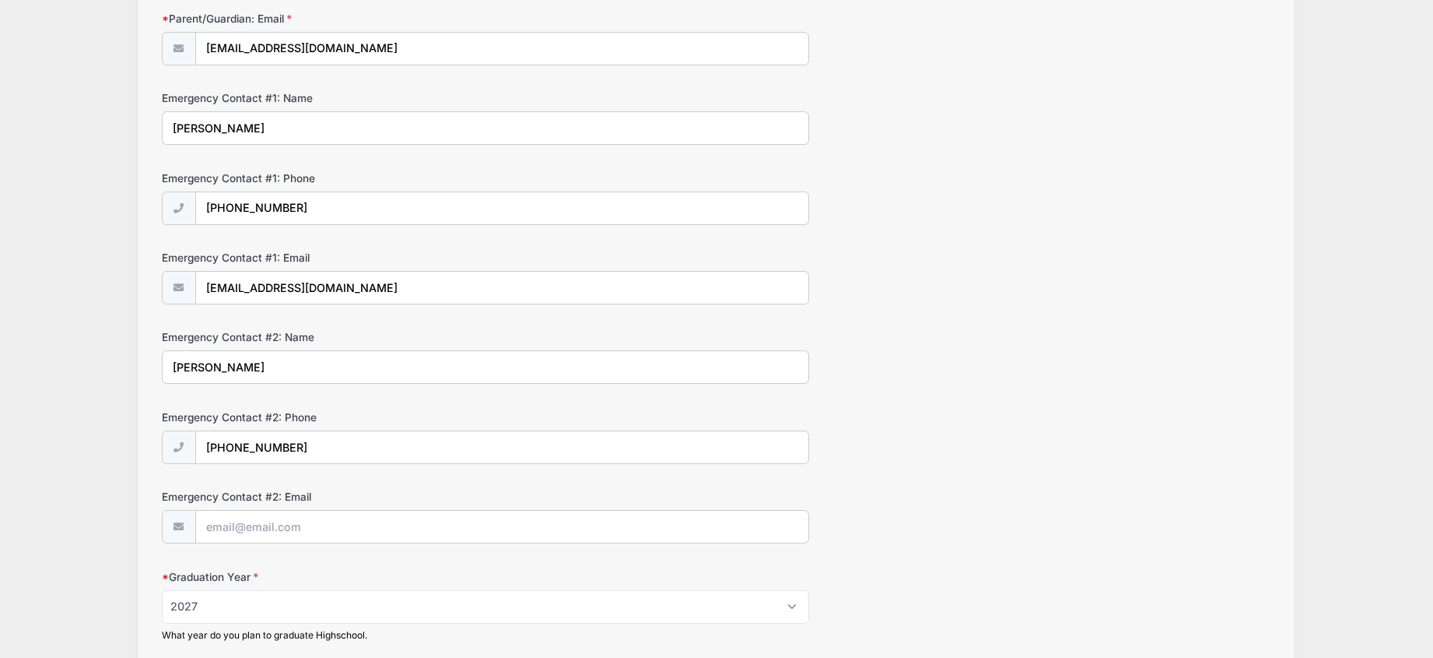
scroll to position [337, 0]
click at [255, 532] on input "Emergency Contact #2: Email" at bounding box center [502, 526] width 612 height 33
